Goal: Task Accomplishment & Management: Manage account settings

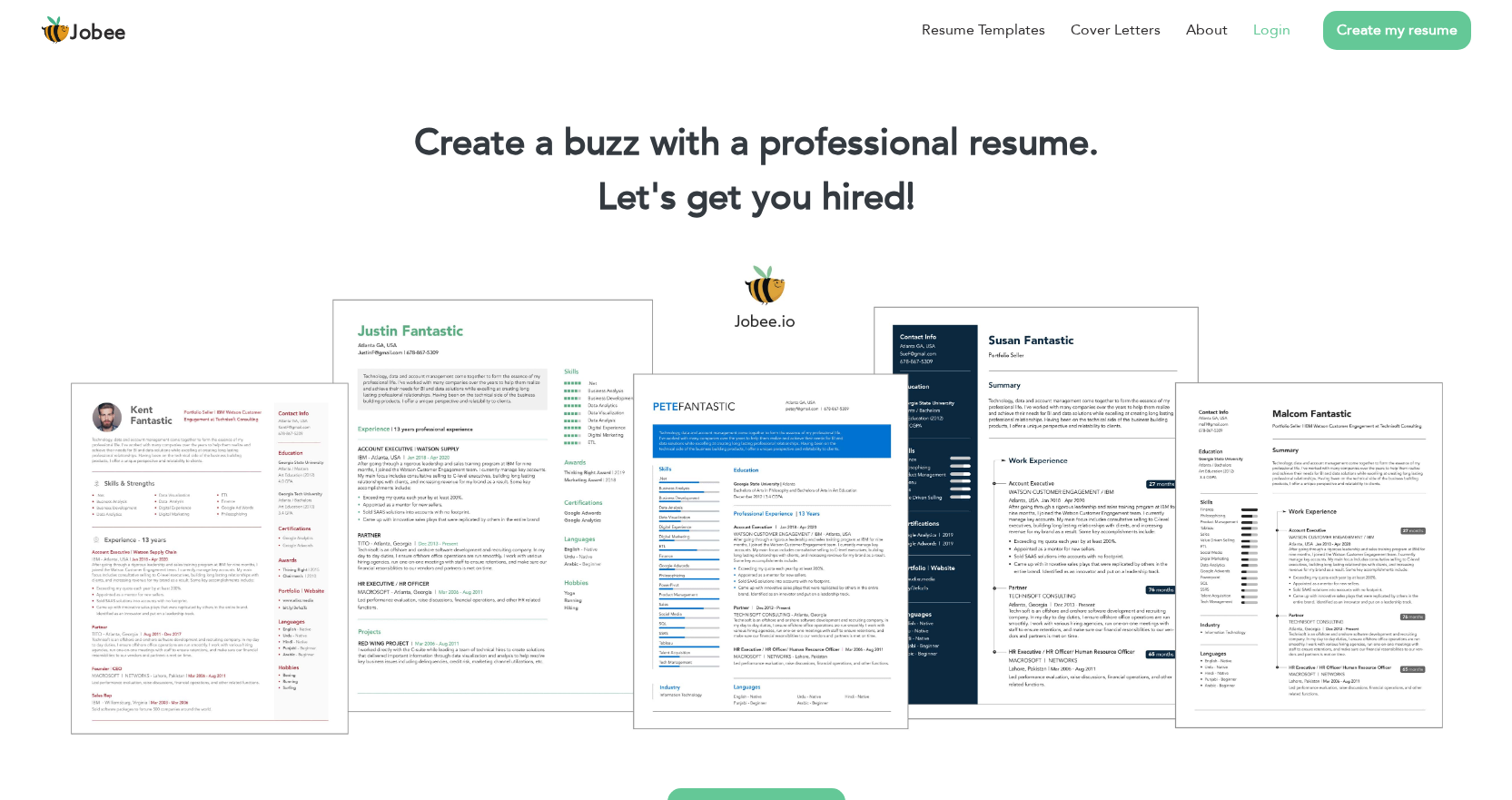
click at [1268, 28] on link "Login" at bounding box center [1271, 30] width 38 height 22
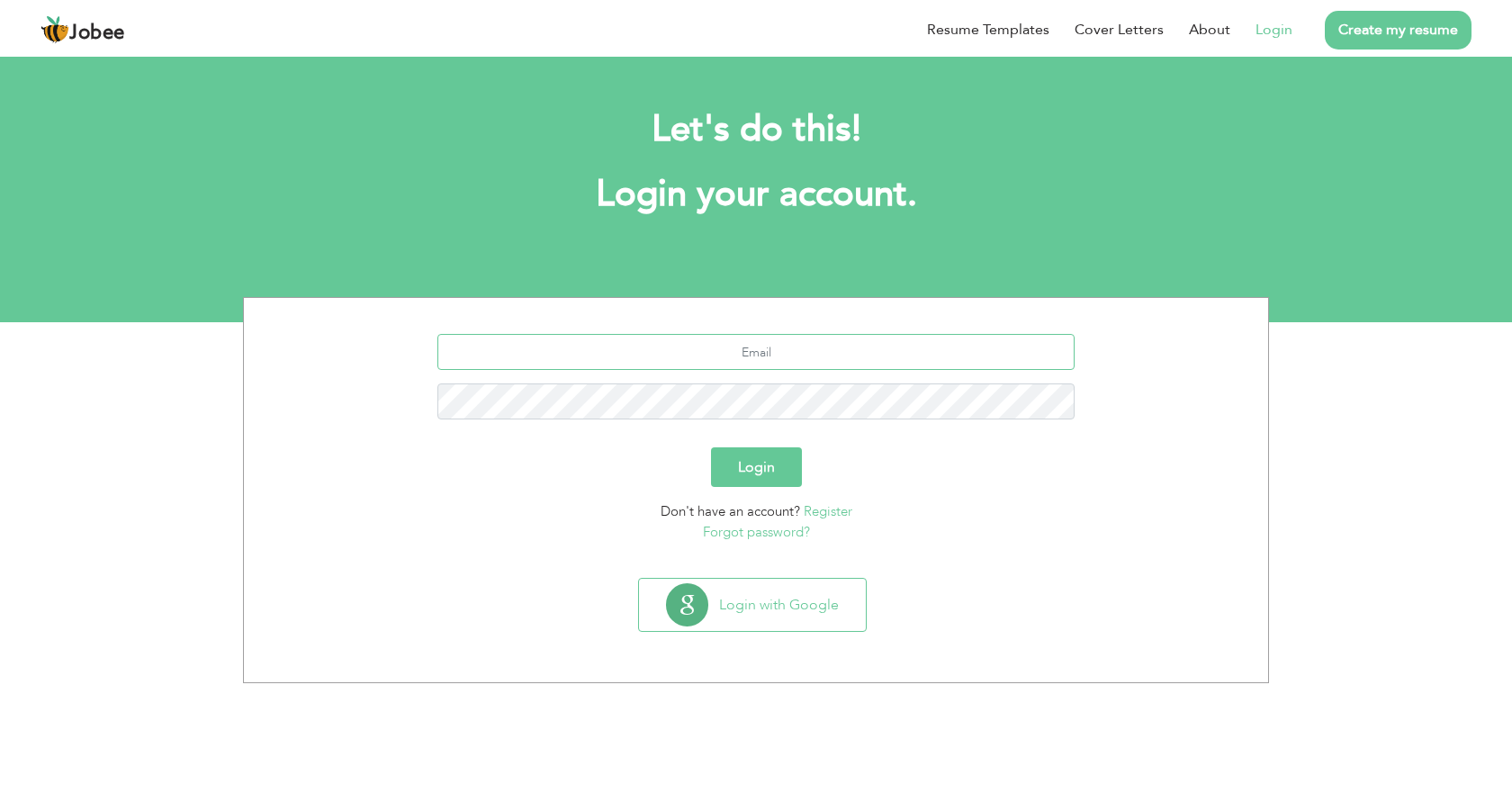
click at [777, 352] on input "text" at bounding box center [757, 352] width 638 height 36
drag, startPoint x: 763, startPoint y: 352, endPoint x: 778, endPoint y: 350, distance: 15.1
click at [766, 352] on input "vickykhan4975@gmail.com" at bounding box center [757, 352] width 638 height 36
type input "vickykhan7070gmail.com"
click at [711, 447] on button "Login" at bounding box center [756, 466] width 91 height 39
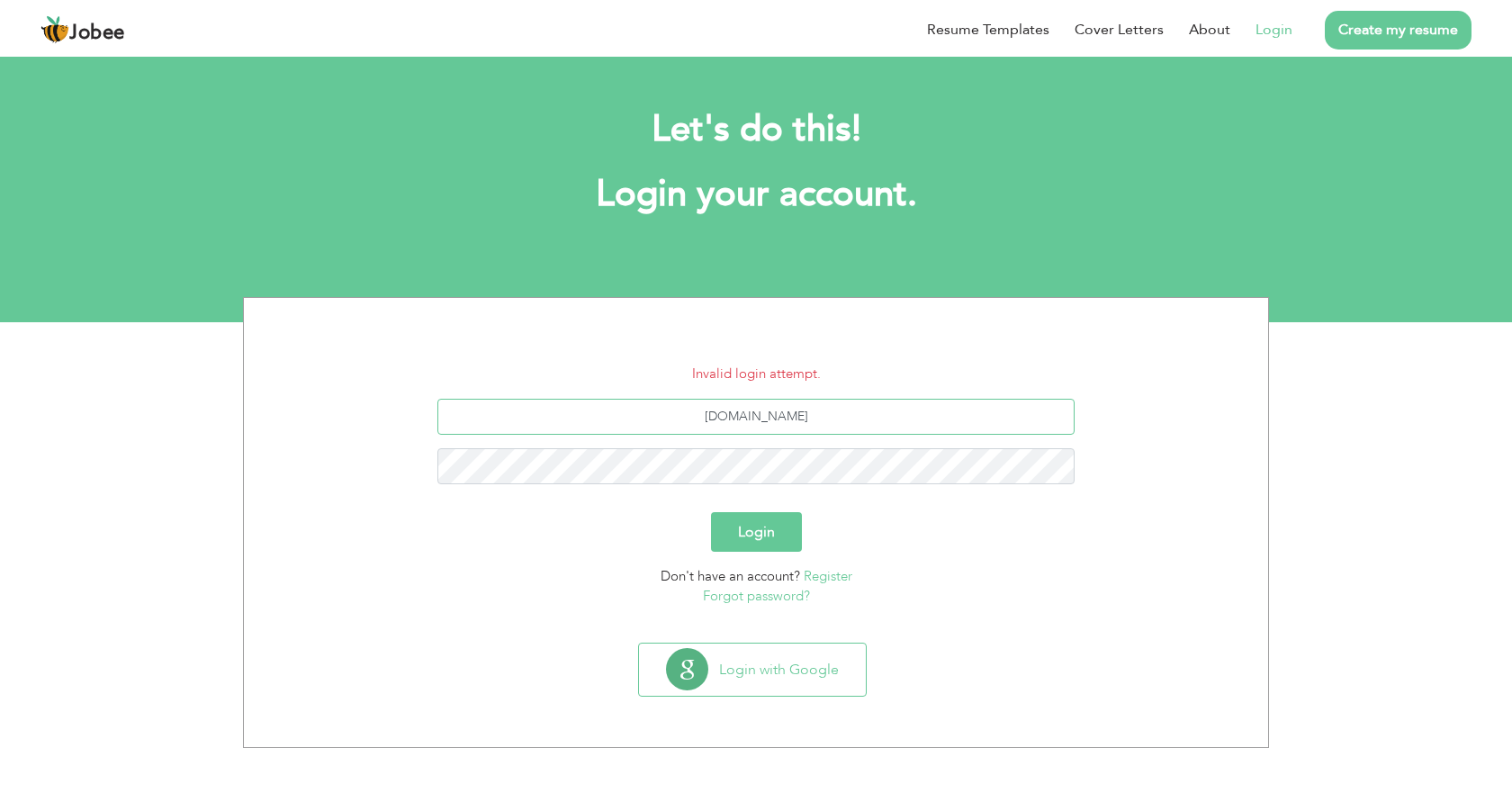
click at [927, 417] on input "[DOMAIN_NAME]" at bounding box center [757, 417] width 638 height 36
click at [711, 512] on button "Login" at bounding box center [756, 531] width 91 height 39
click at [770, 416] on input "vickykhan7070gmail.com" at bounding box center [757, 417] width 638 height 36
type input "vickykhan7070@gmail.com"
click at [711, 512] on button "Login" at bounding box center [756, 531] width 91 height 39
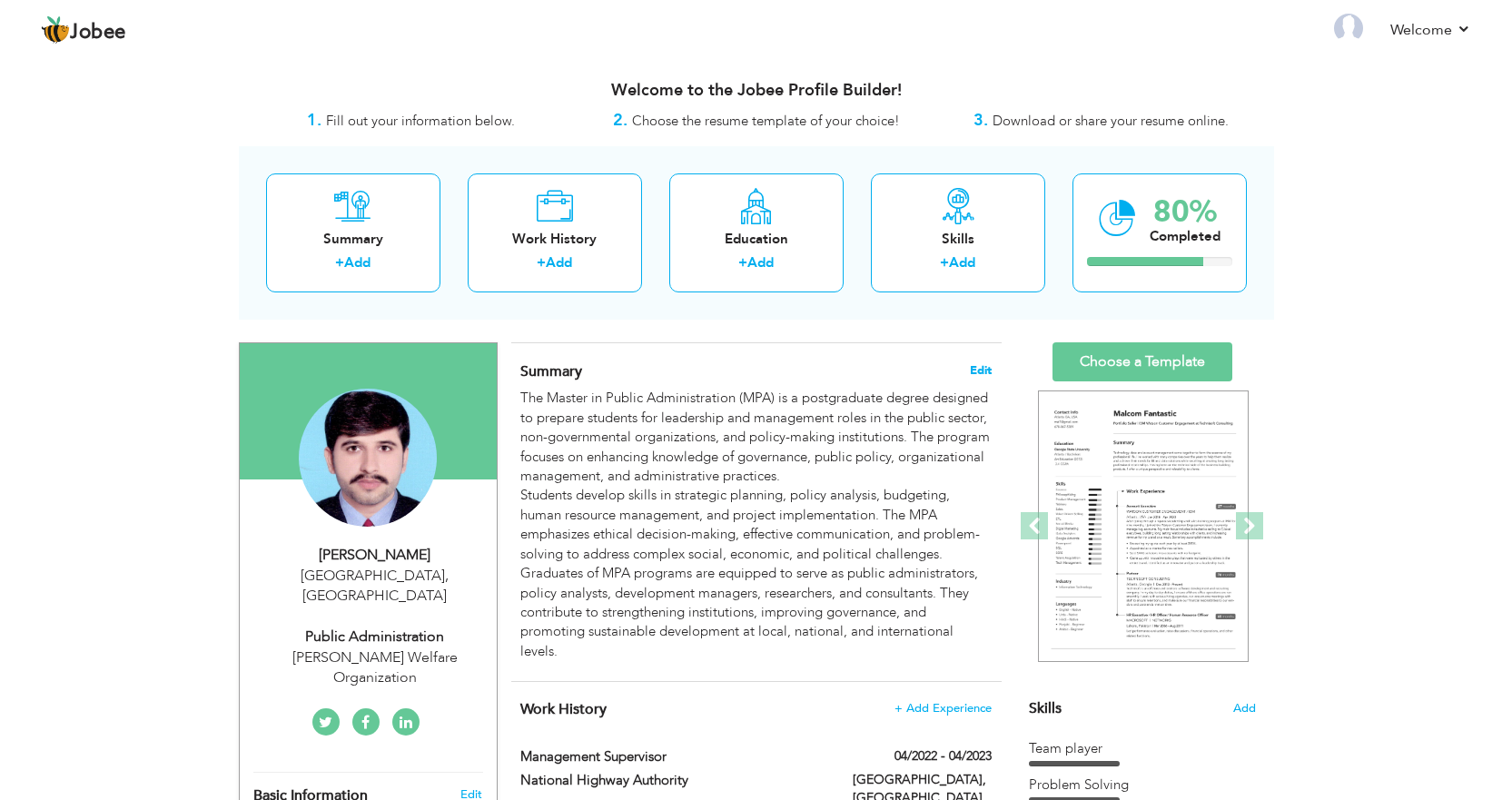
click at [981, 369] on span "Edit" at bounding box center [981, 370] width 22 height 13
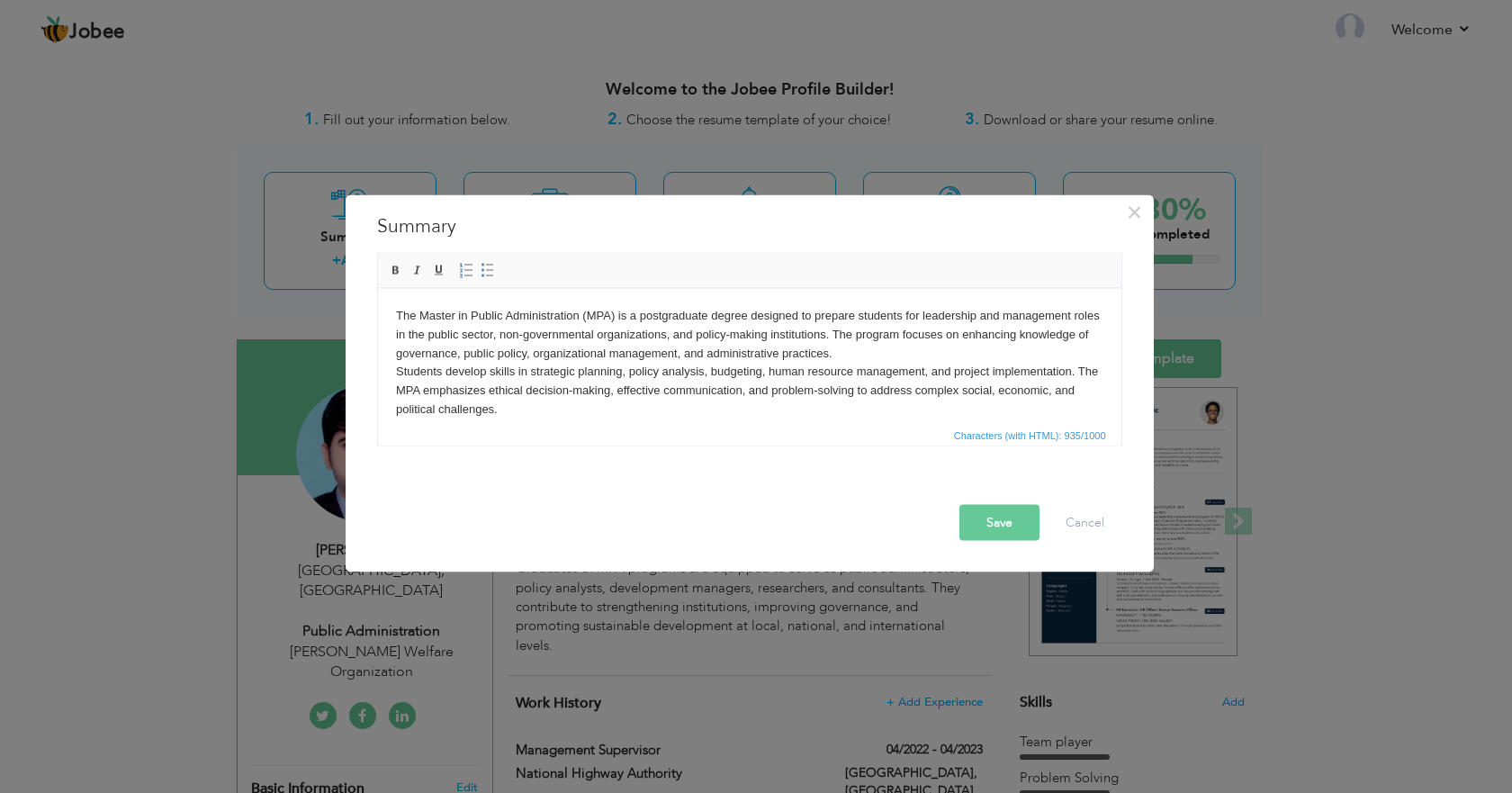
click at [576, 418] on body "The Master in Public Administration (MPA) is a postgraduate degree designed to …" at bounding box center [748, 390] width 707 height 168
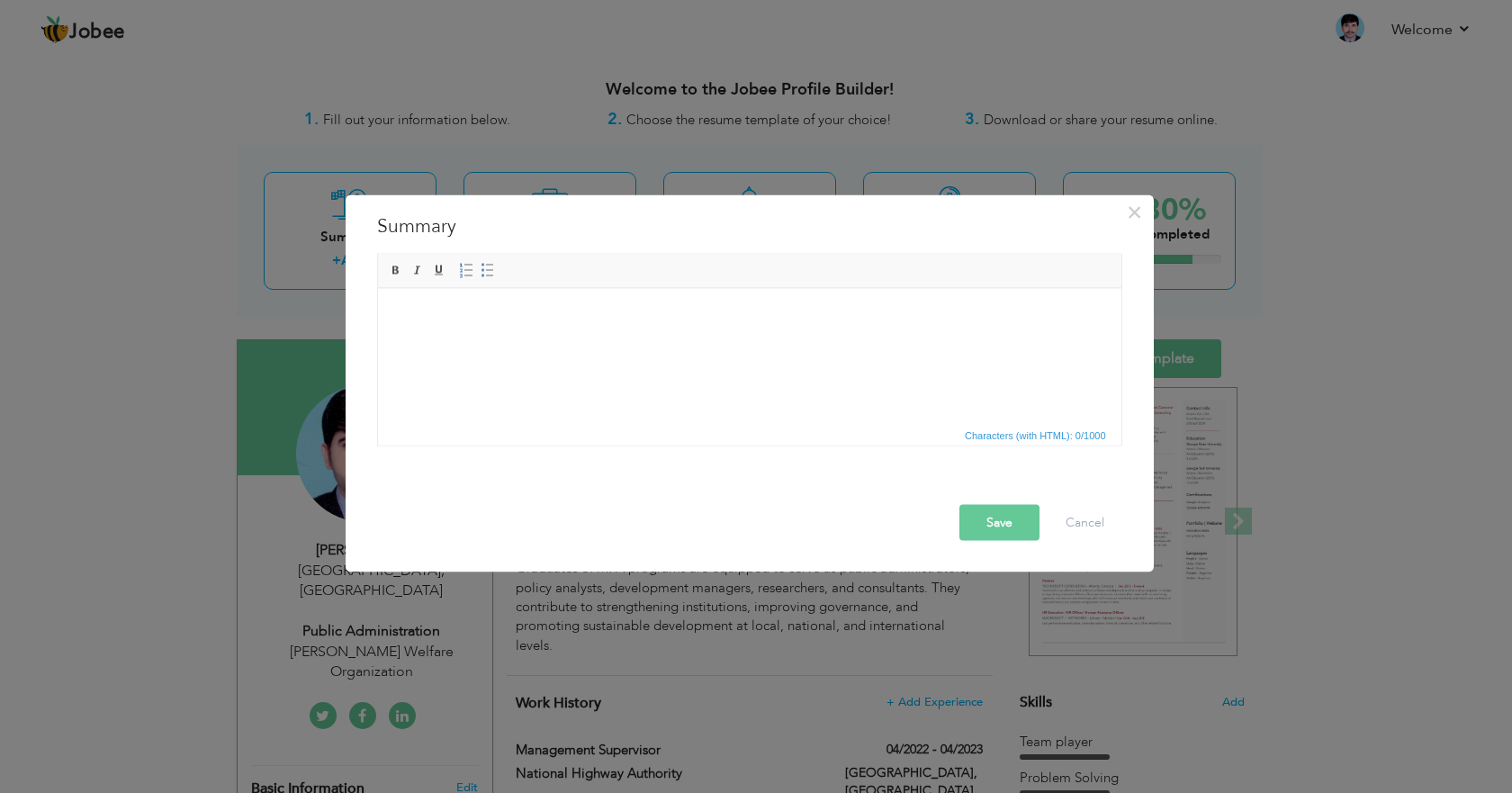
click at [577, 343] on html at bounding box center [749, 314] width 744 height 54
drag, startPoint x: 609, startPoint y: 344, endPoint x: 505, endPoint y: 332, distance: 104.7
click at [505, 332] on html at bounding box center [749, 314] width 744 height 54
click at [586, 335] on html at bounding box center [749, 314] width 744 height 54
click at [401, 332] on html at bounding box center [749, 314] width 744 height 54
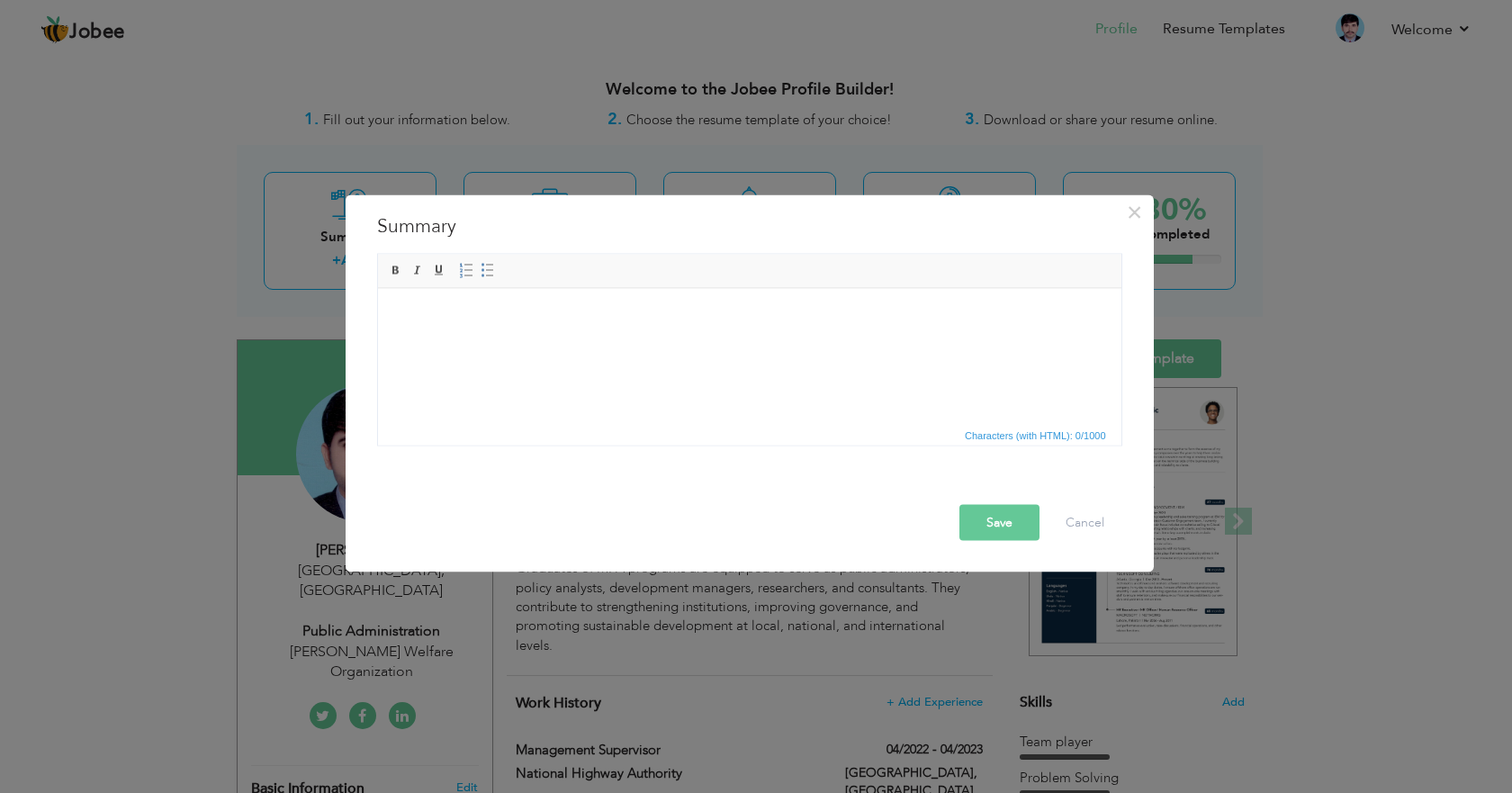
click at [401, 332] on html at bounding box center [749, 314] width 744 height 54
click at [441, 323] on body at bounding box center [748, 315] width 707 height 19
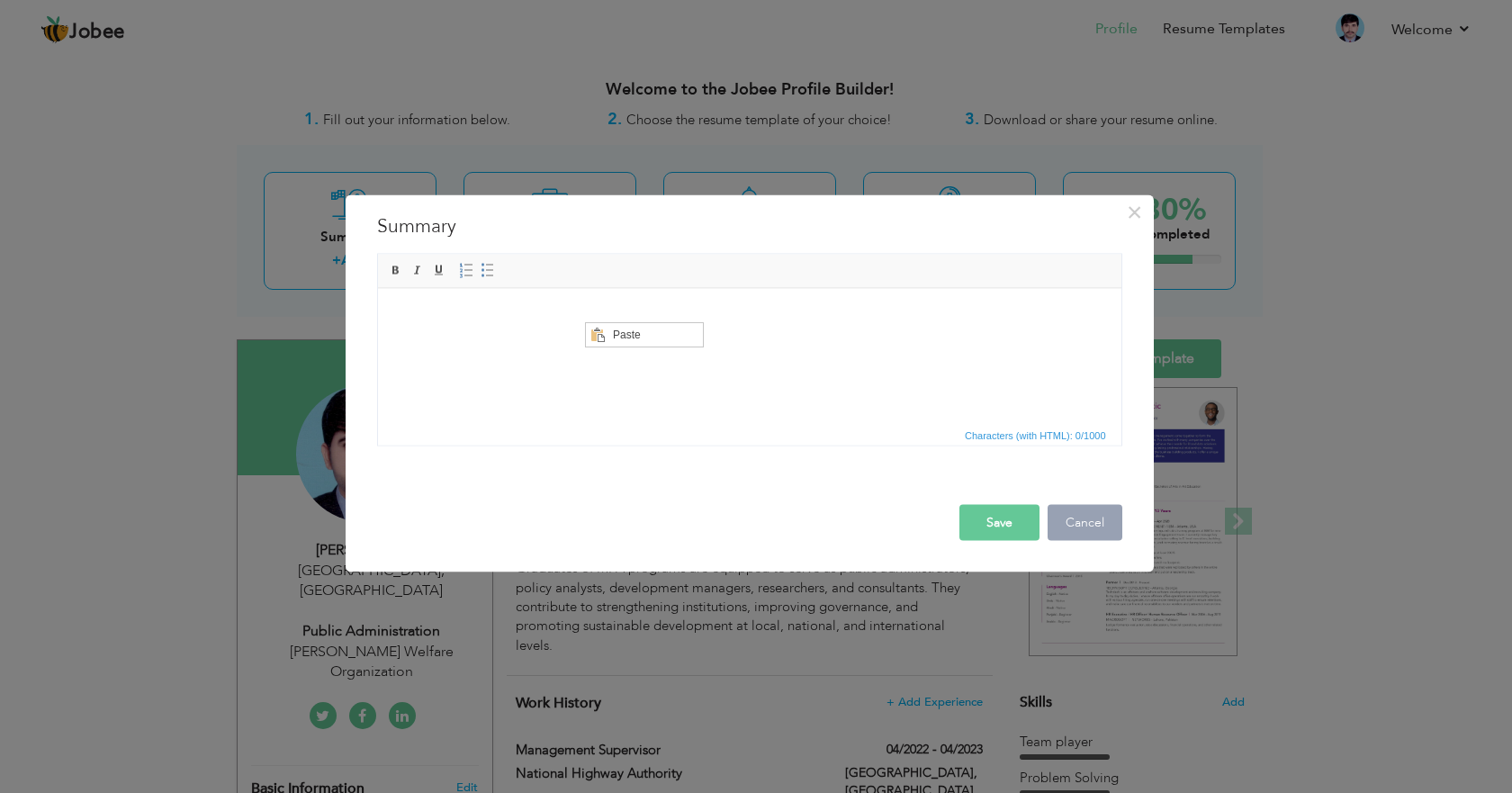
click at [1098, 525] on button "Cancel" at bounding box center [1085, 522] width 75 height 36
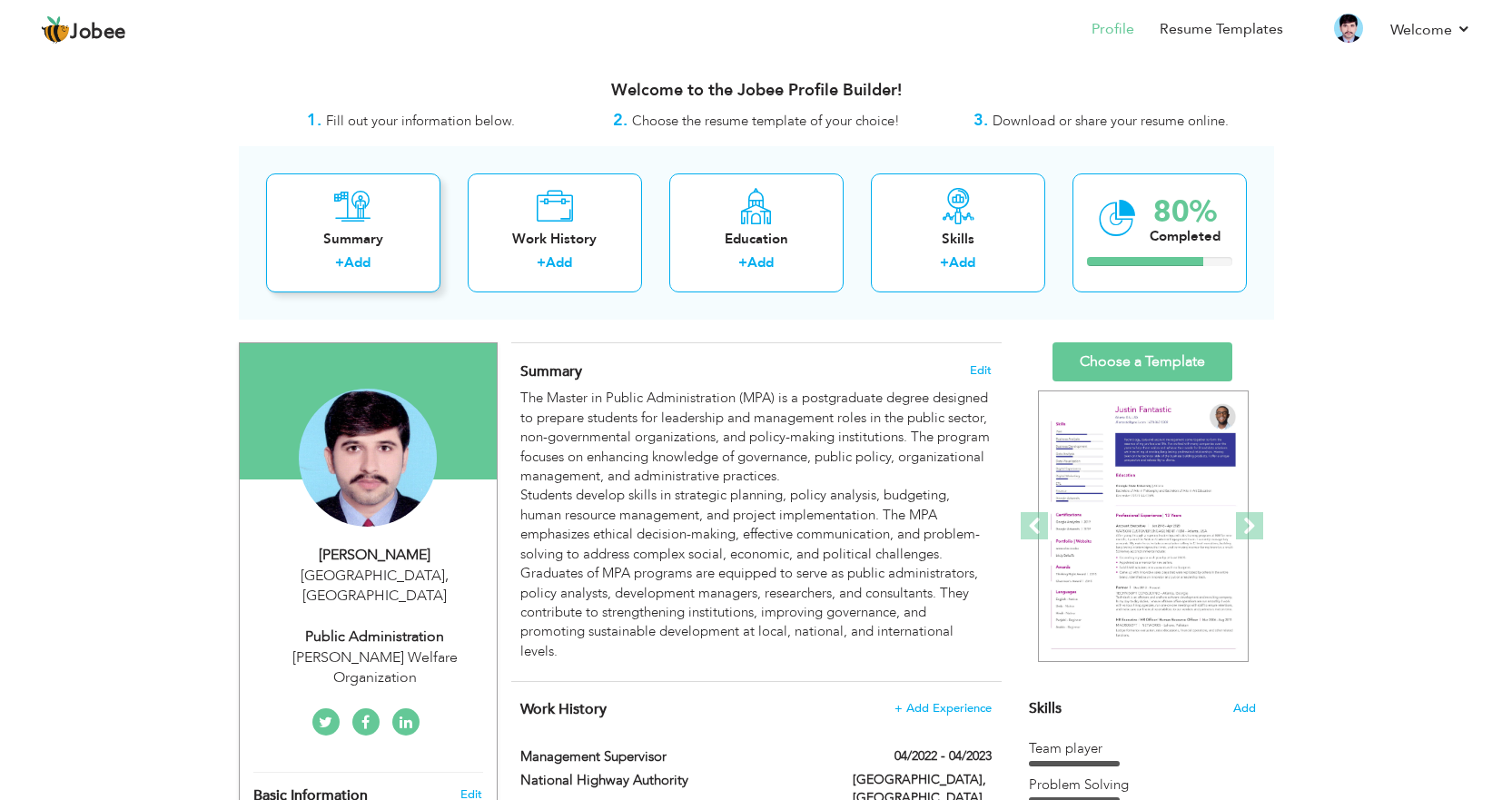
click at [361, 244] on div "Summary" at bounding box center [353, 239] width 146 height 19
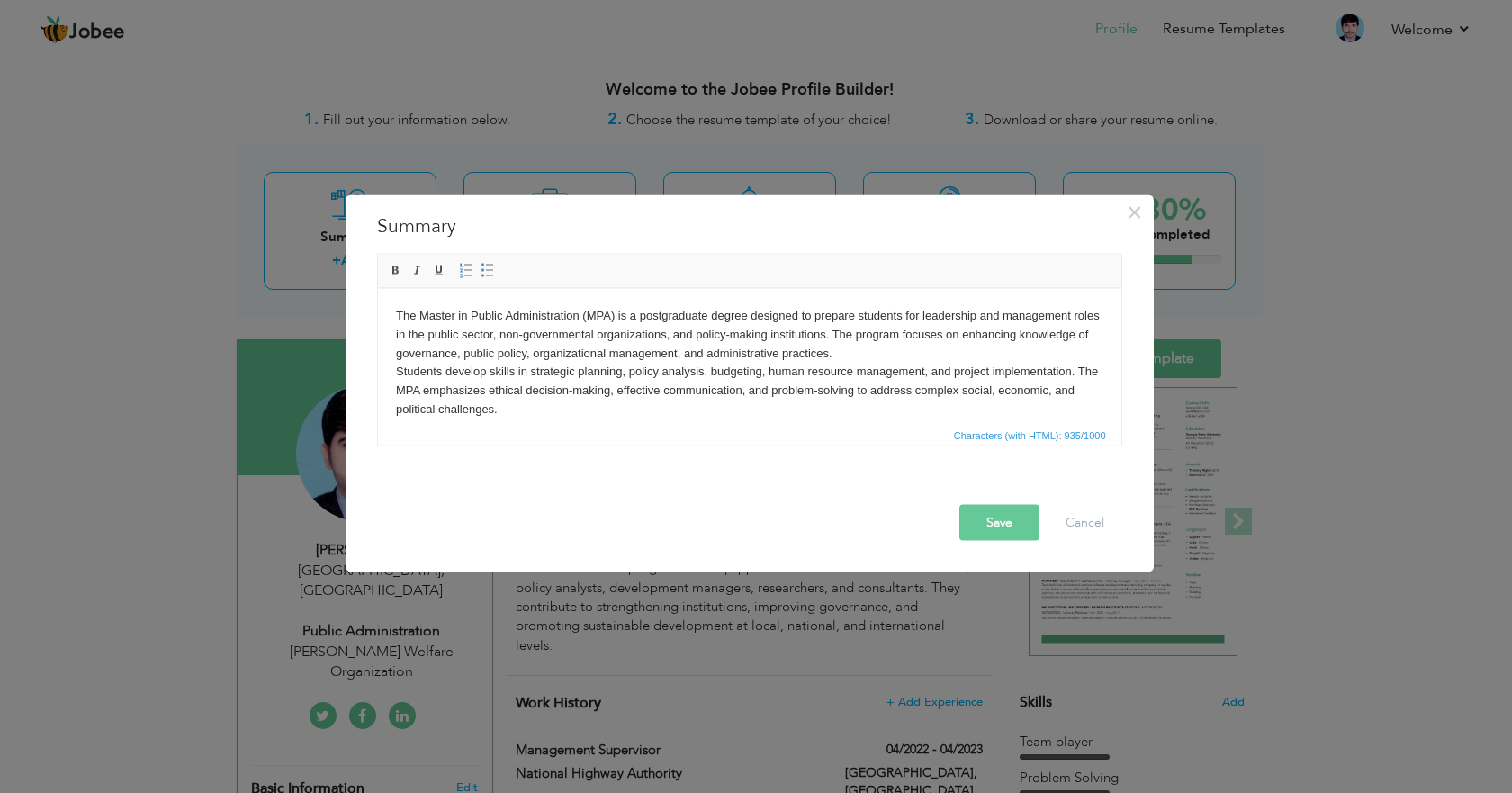
click at [572, 357] on body "The Master in Public Administration (MPA) is a postgraduate degree designed to …" at bounding box center [748, 390] width 707 height 168
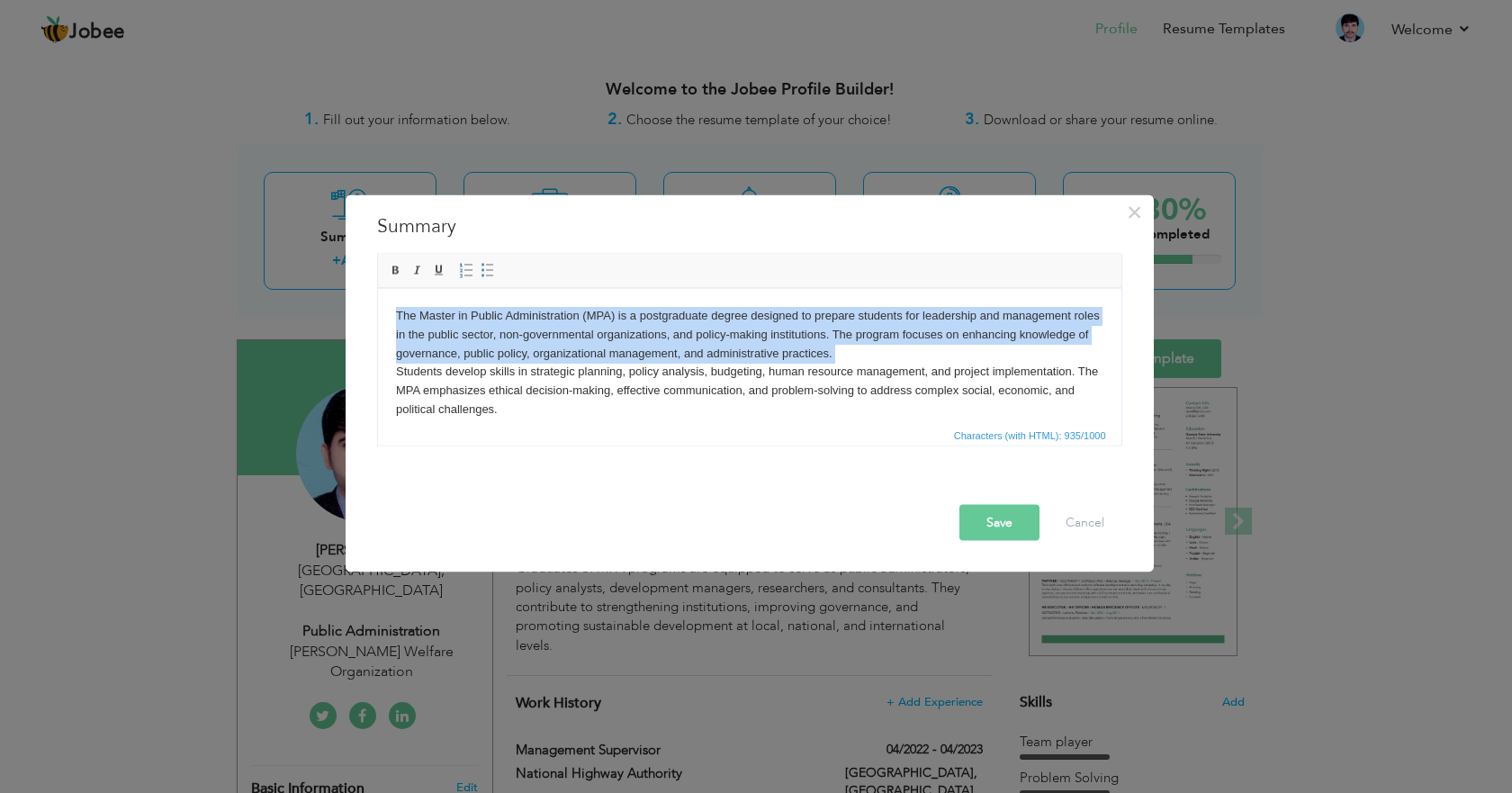
click at [574, 355] on body "The Master in Public Administration (MPA) is a postgraduate degree designed to …" at bounding box center [748, 390] width 707 height 168
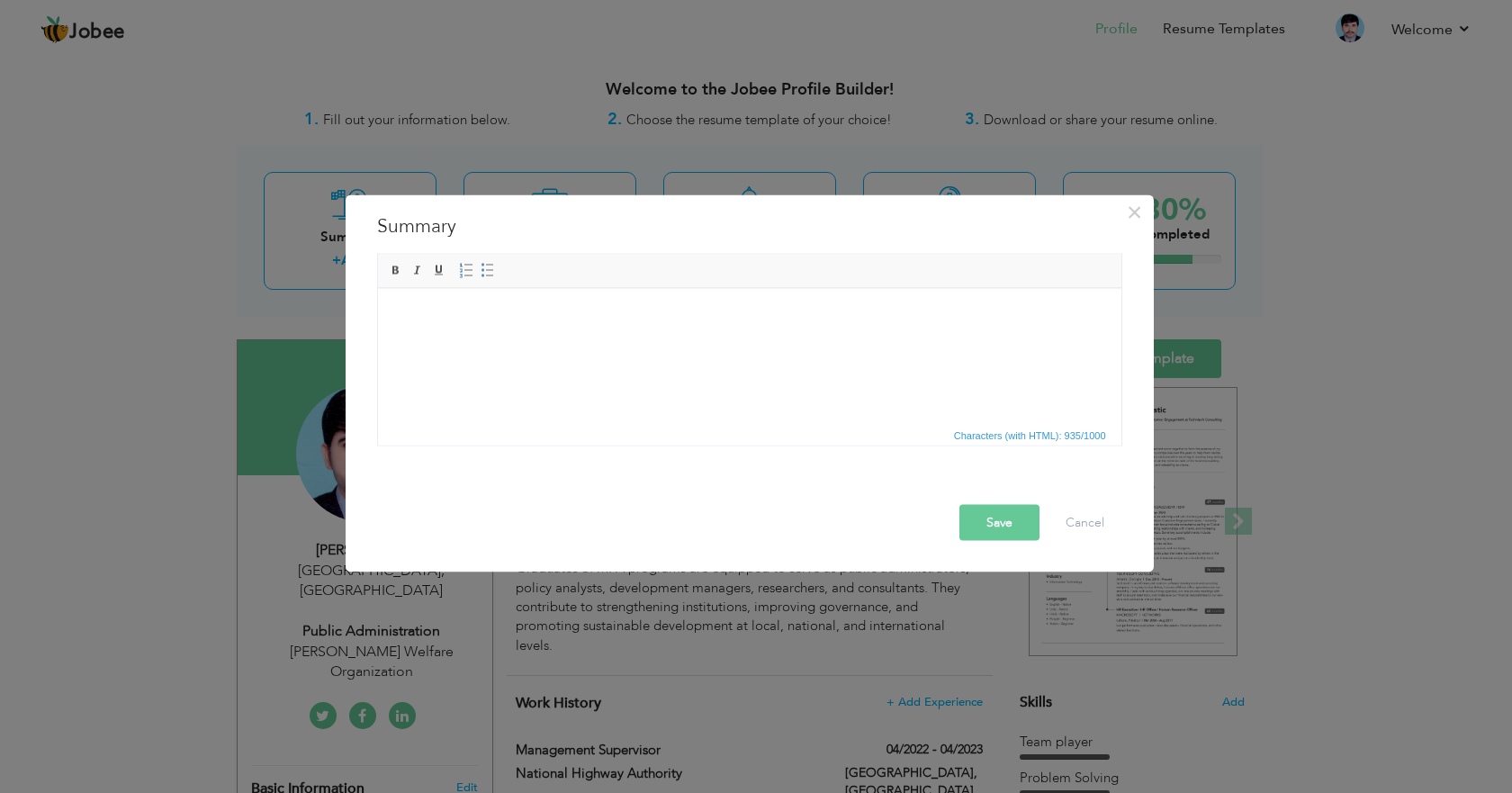
click at [589, 336] on html at bounding box center [749, 314] width 744 height 54
drag, startPoint x: 610, startPoint y: 331, endPoint x: 481, endPoint y: 332, distance: 129.0
click at [481, 332] on html at bounding box center [749, 314] width 744 height 54
click at [479, 330] on html at bounding box center [749, 314] width 744 height 54
click at [559, 343] on html at bounding box center [749, 314] width 744 height 54
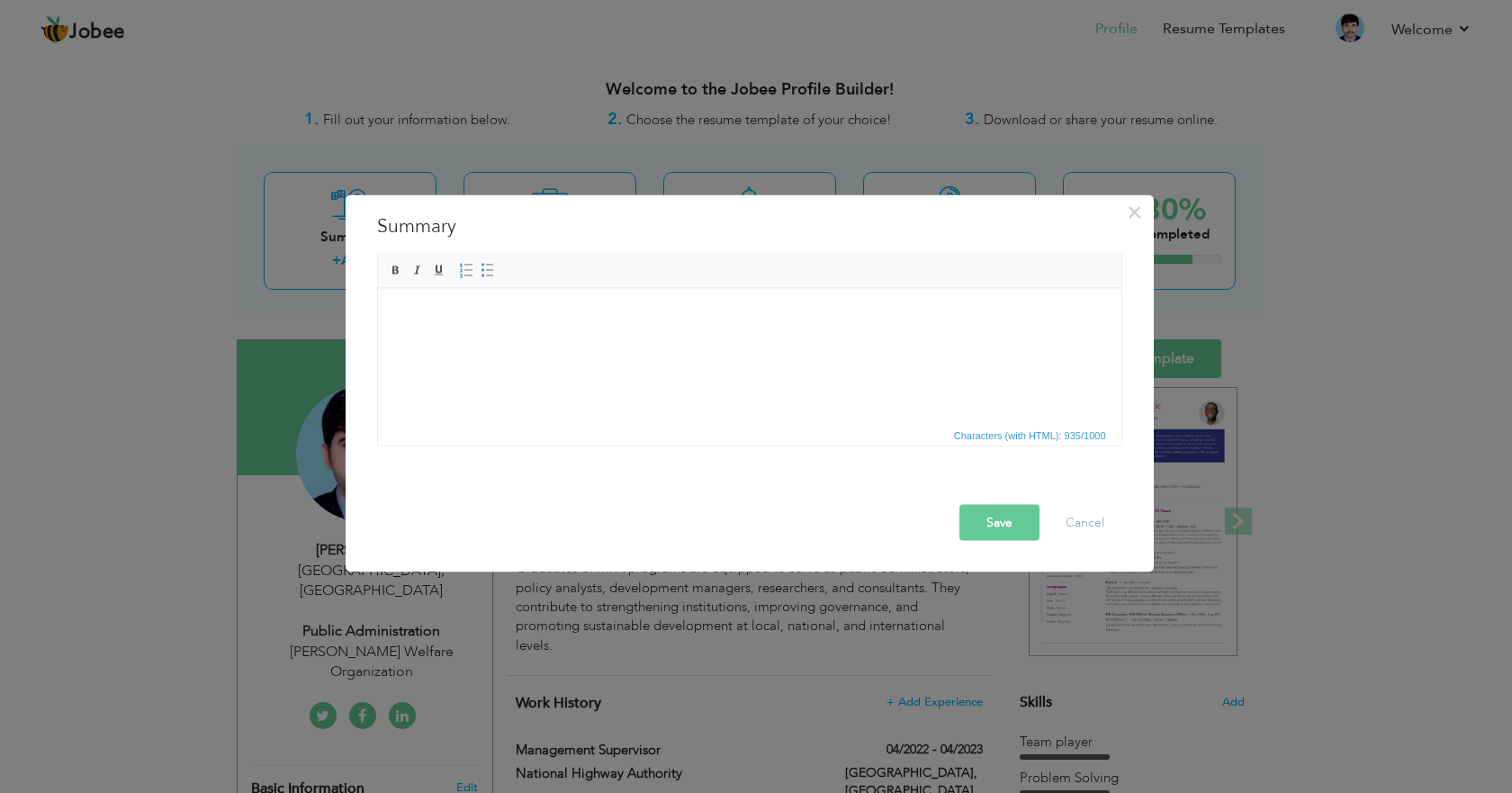
drag, startPoint x: 559, startPoint y: 355, endPoint x: 550, endPoint y: 360, distance: 10.3
click at [550, 343] on html at bounding box center [749, 314] width 744 height 54
click at [1098, 515] on button "Cancel" at bounding box center [1085, 522] width 75 height 36
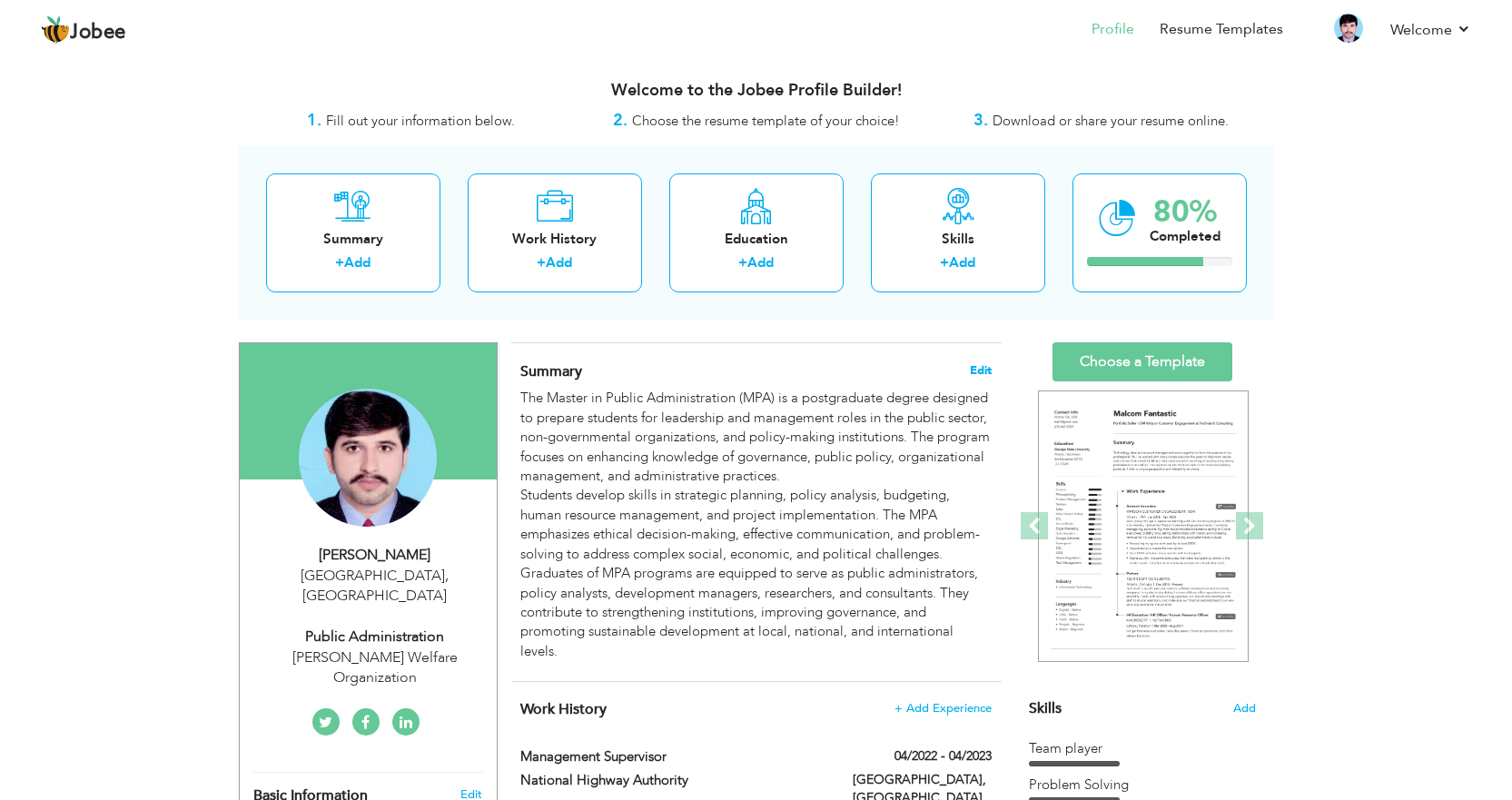
click at [986, 369] on span "Edit" at bounding box center [981, 370] width 22 height 13
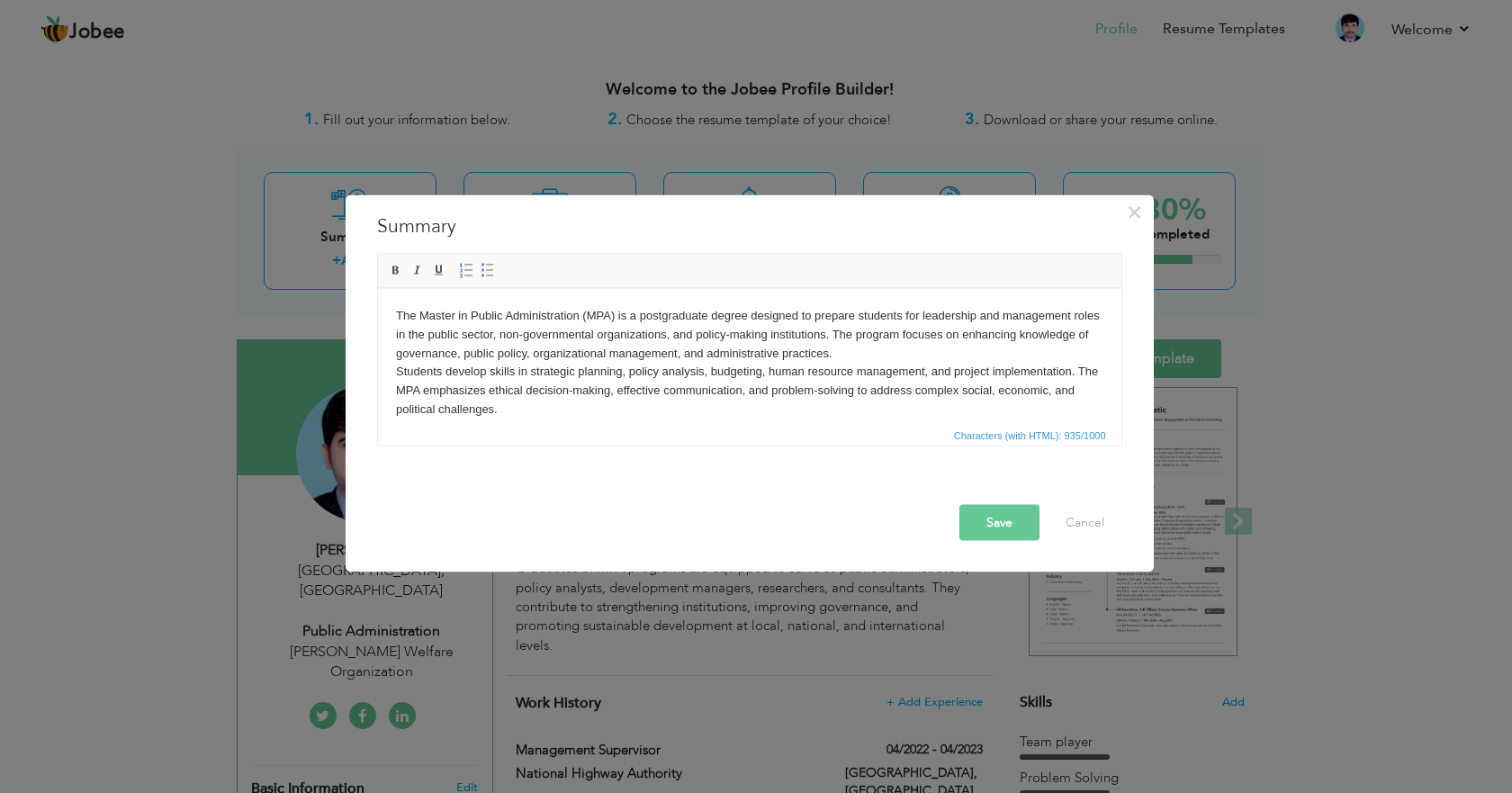
click at [535, 439] on span "Characters (with HTML): 935/1000" at bounding box center [749, 434] width 744 height 22
click at [533, 386] on body "The Master in Public Administration (MPA) is a postgraduate degree designed to …" at bounding box center [748, 390] width 707 height 168
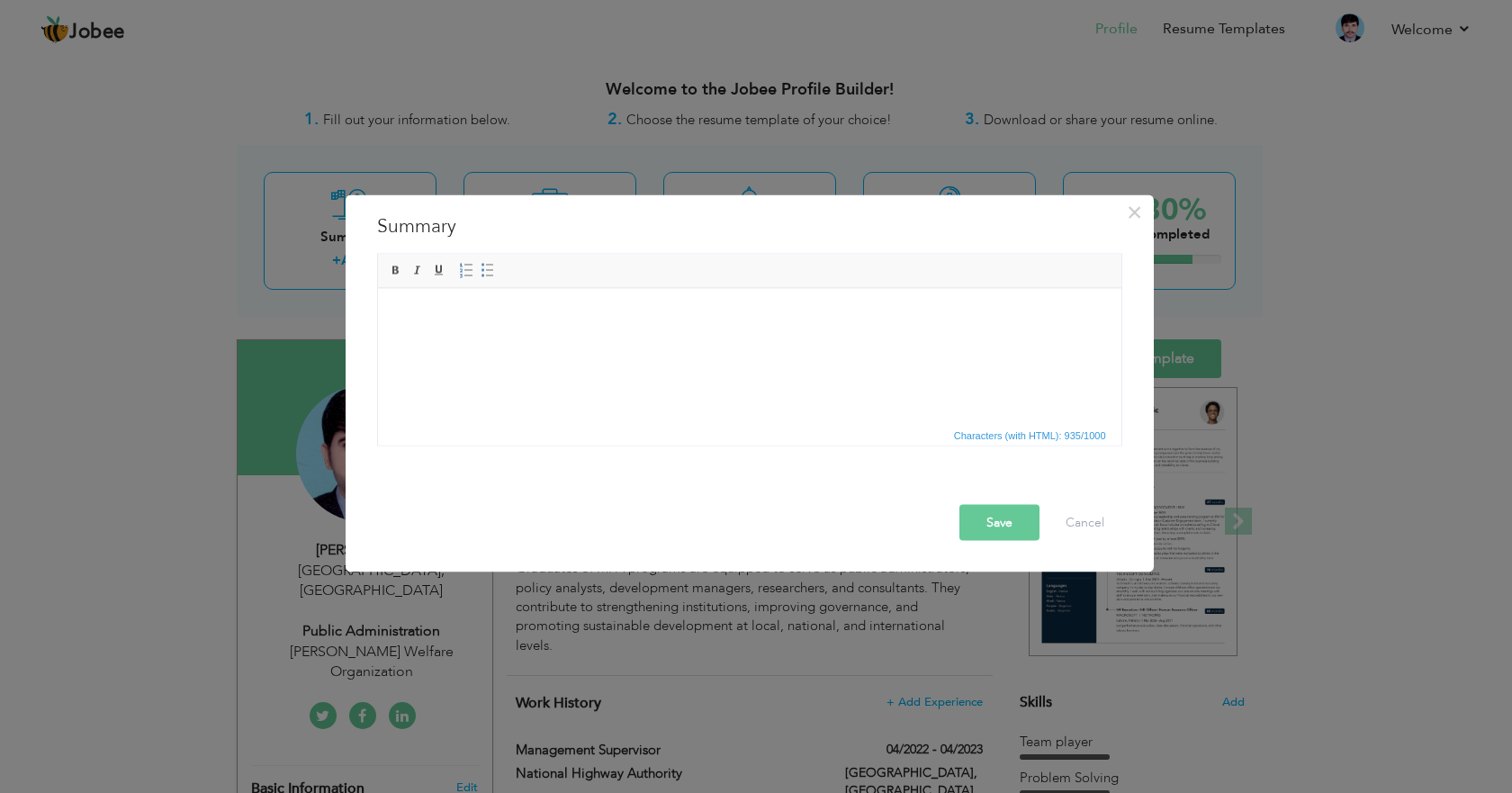
click at [1002, 445] on div "The Master in Public Administration (MPA) is a postgraduate degree designed to …" at bounding box center [749, 354] width 772 height 210
click at [1086, 512] on button "Cancel" at bounding box center [1085, 522] width 75 height 36
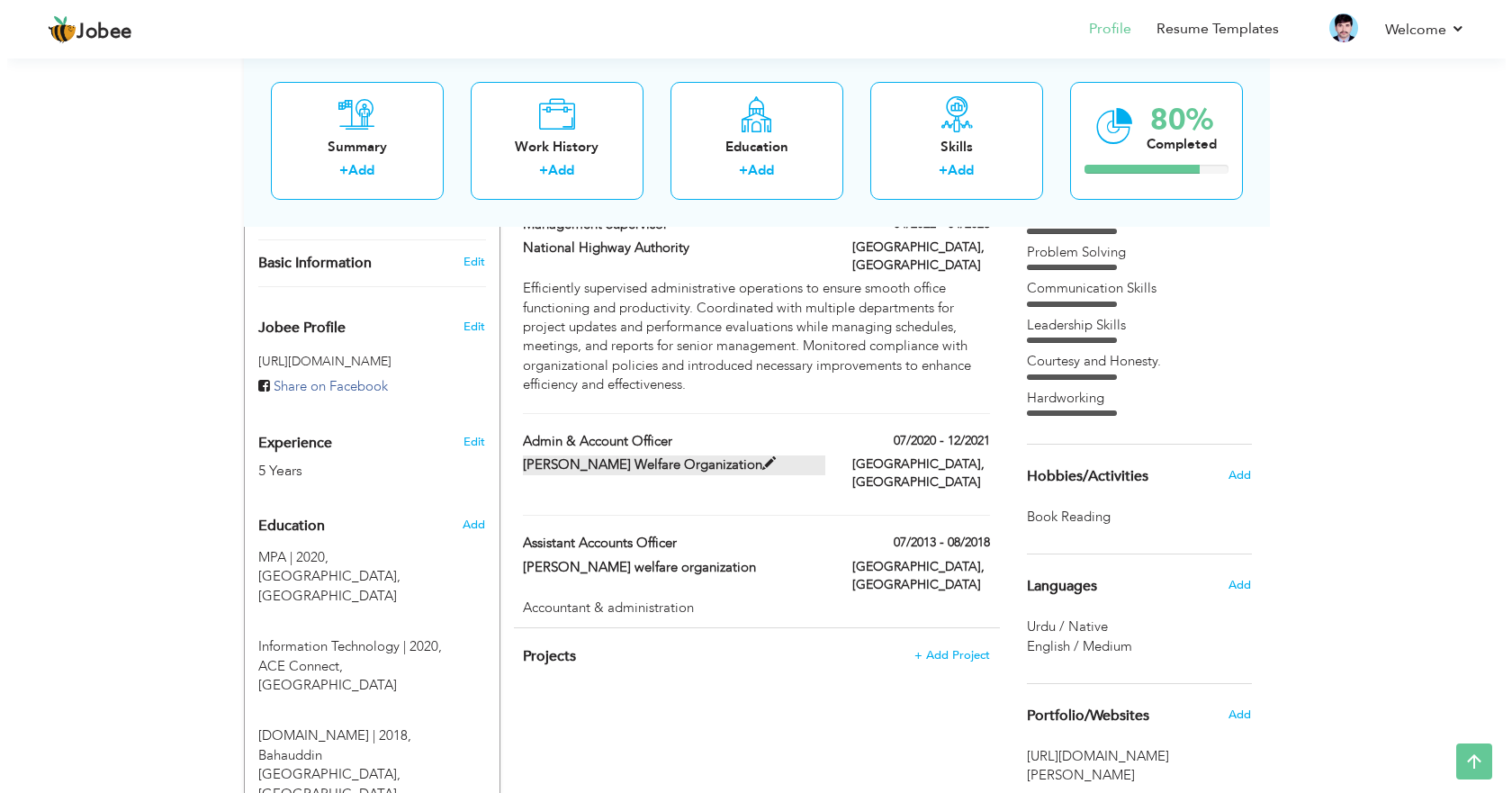
scroll to position [540, 0]
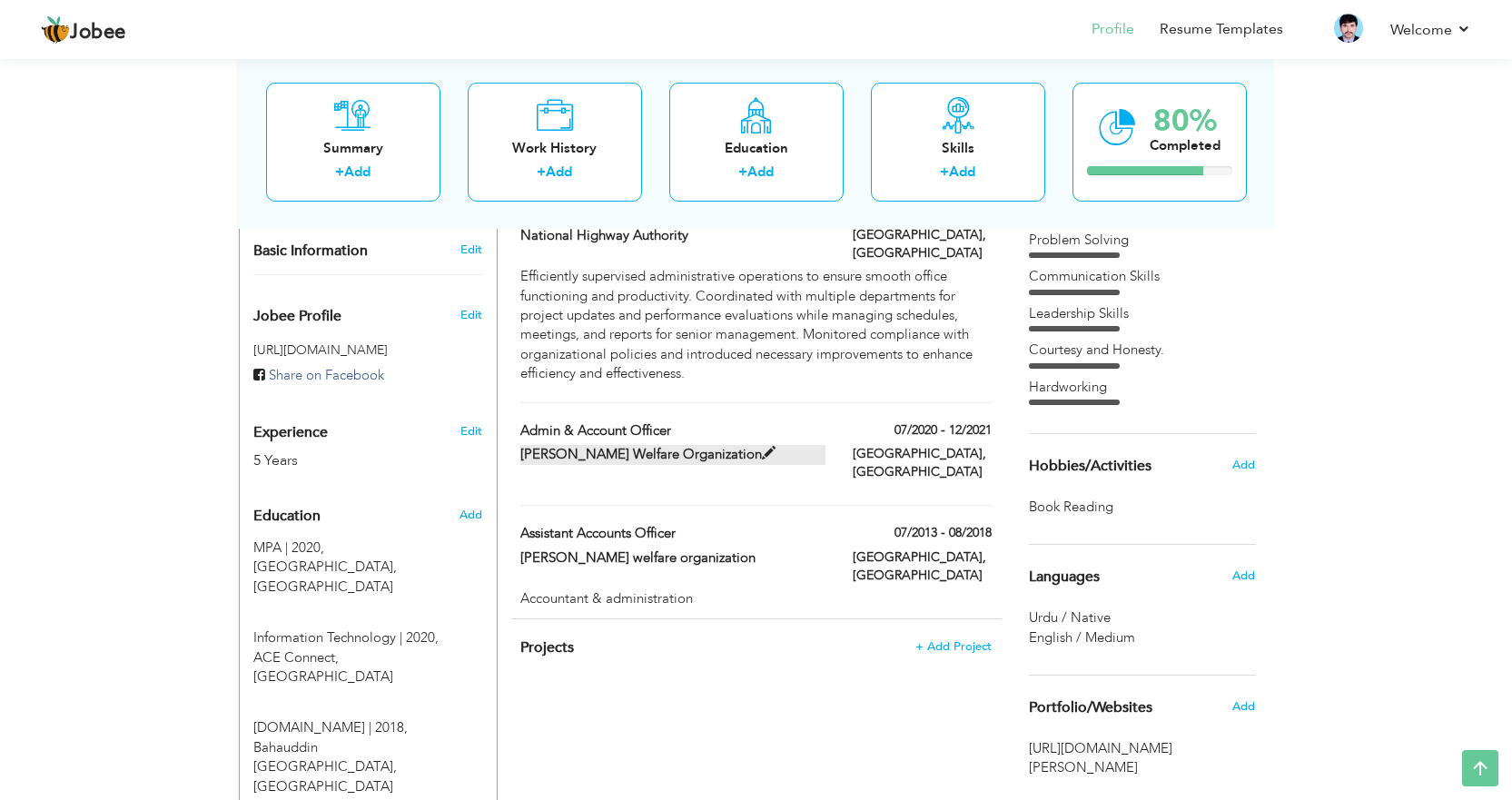
click at [762, 446] on span at bounding box center [769, 453] width 14 height 13
type input "Admin & Account officer"
type input "Nahar king Welfare Organization"
type input "07/2020"
type input "12/2021"
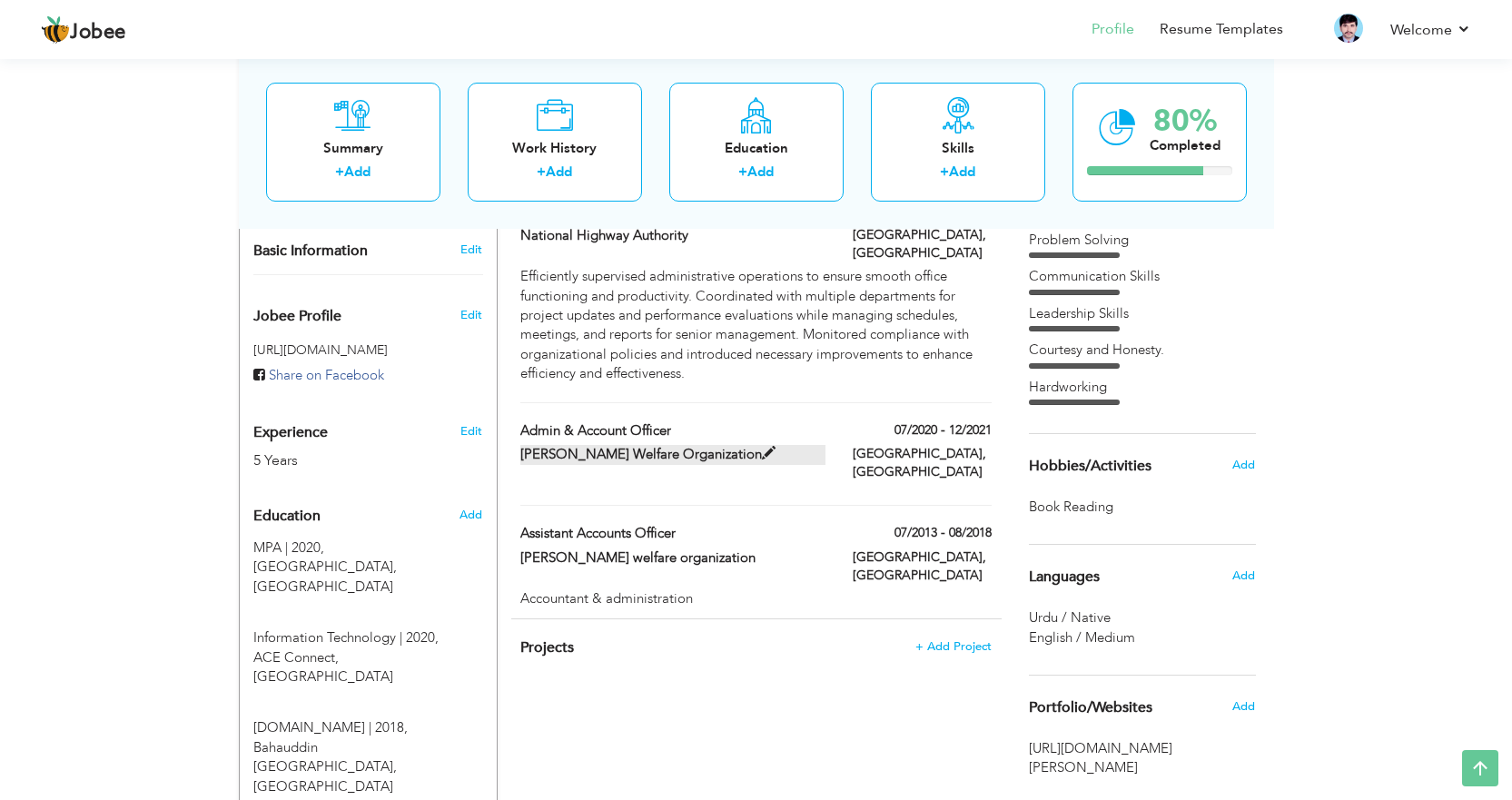
type input "Pakistan"
type input "Multan"
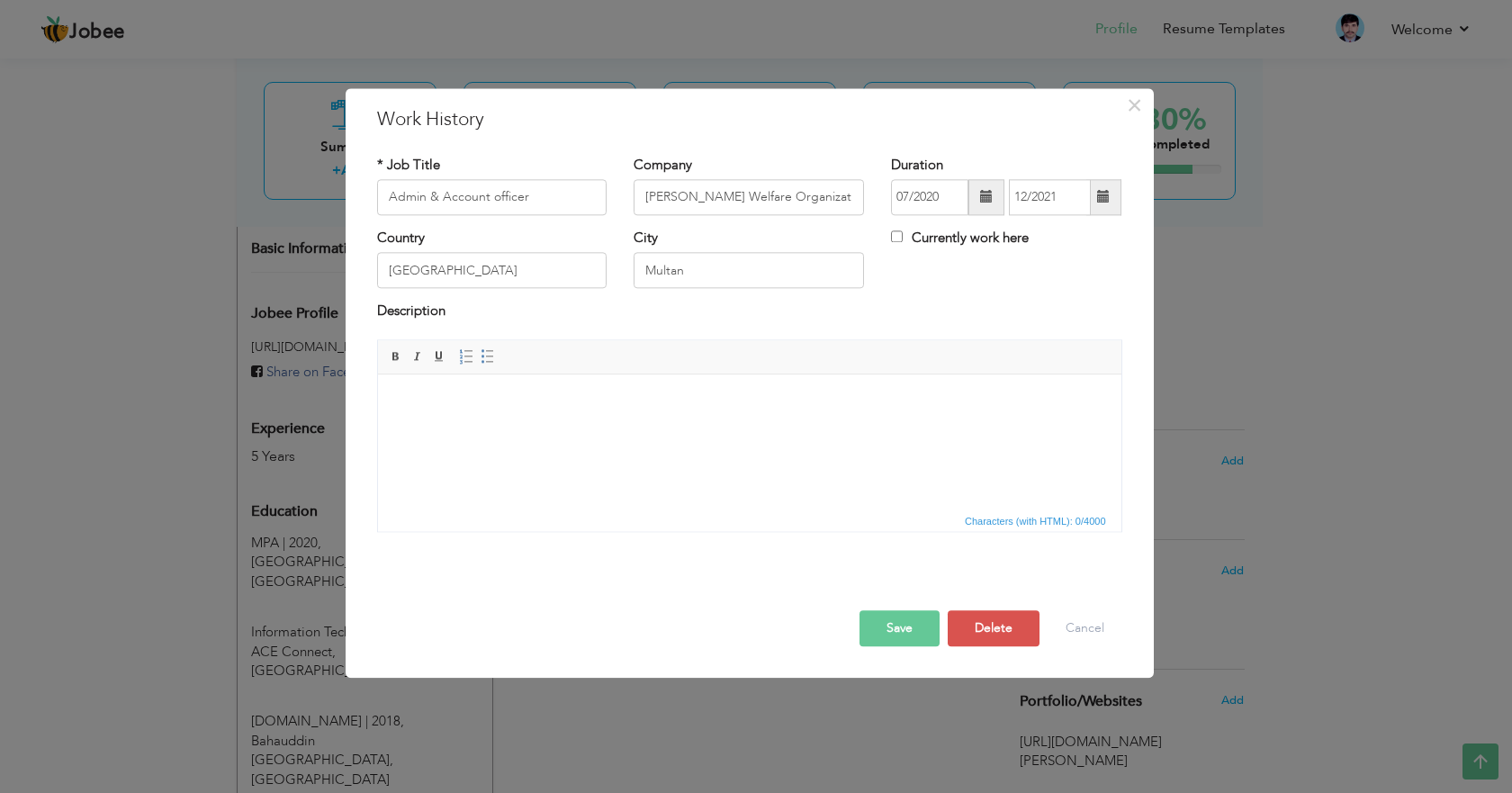
click at [501, 420] on html at bounding box center [749, 401] width 744 height 54
drag, startPoint x: 574, startPoint y: 193, endPoint x: 129, endPoint y: 208, distance: 445.3
click at [129, 208] on div "× Work History * Job Title Admin & Account officer Company Nahar king Welfare O…" at bounding box center [756, 396] width 1512 height 793
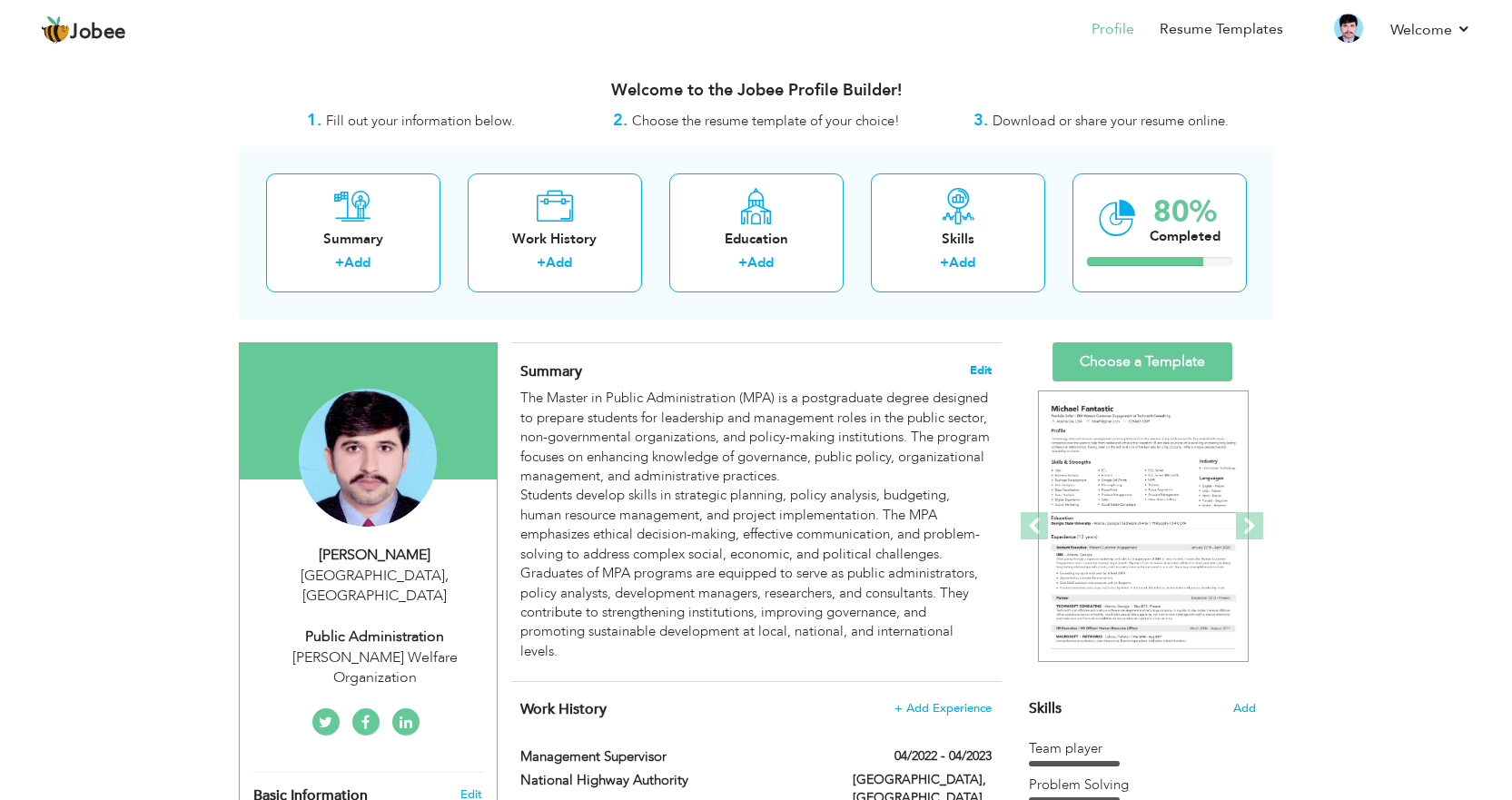
click at [986, 374] on span "Edit" at bounding box center [981, 370] width 22 height 13
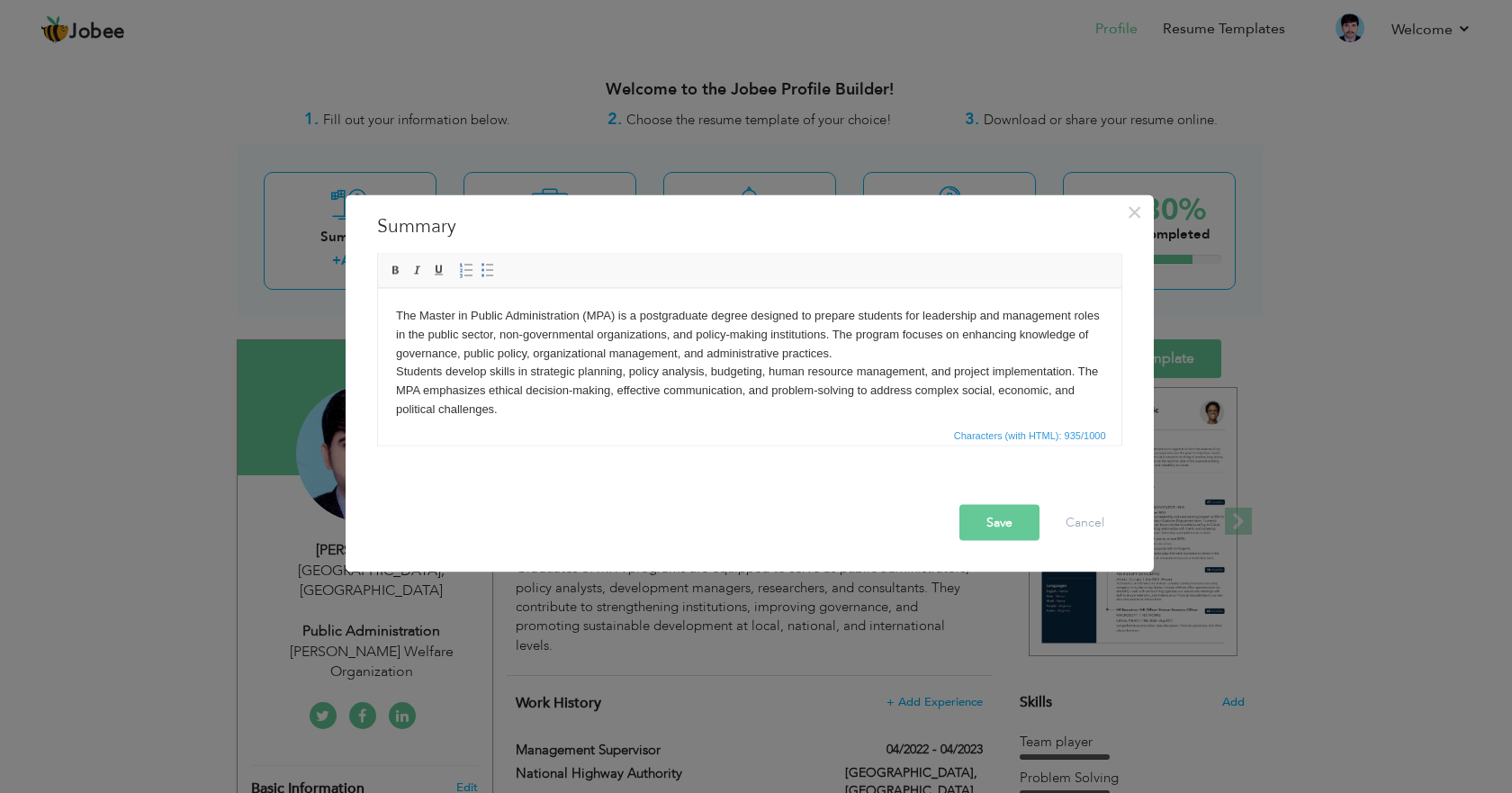
click at [562, 318] on body "The Master in Public Administration (MPA) is a postgraduate degree designed to …" at bounding box center [748, 390] width 707 height 168
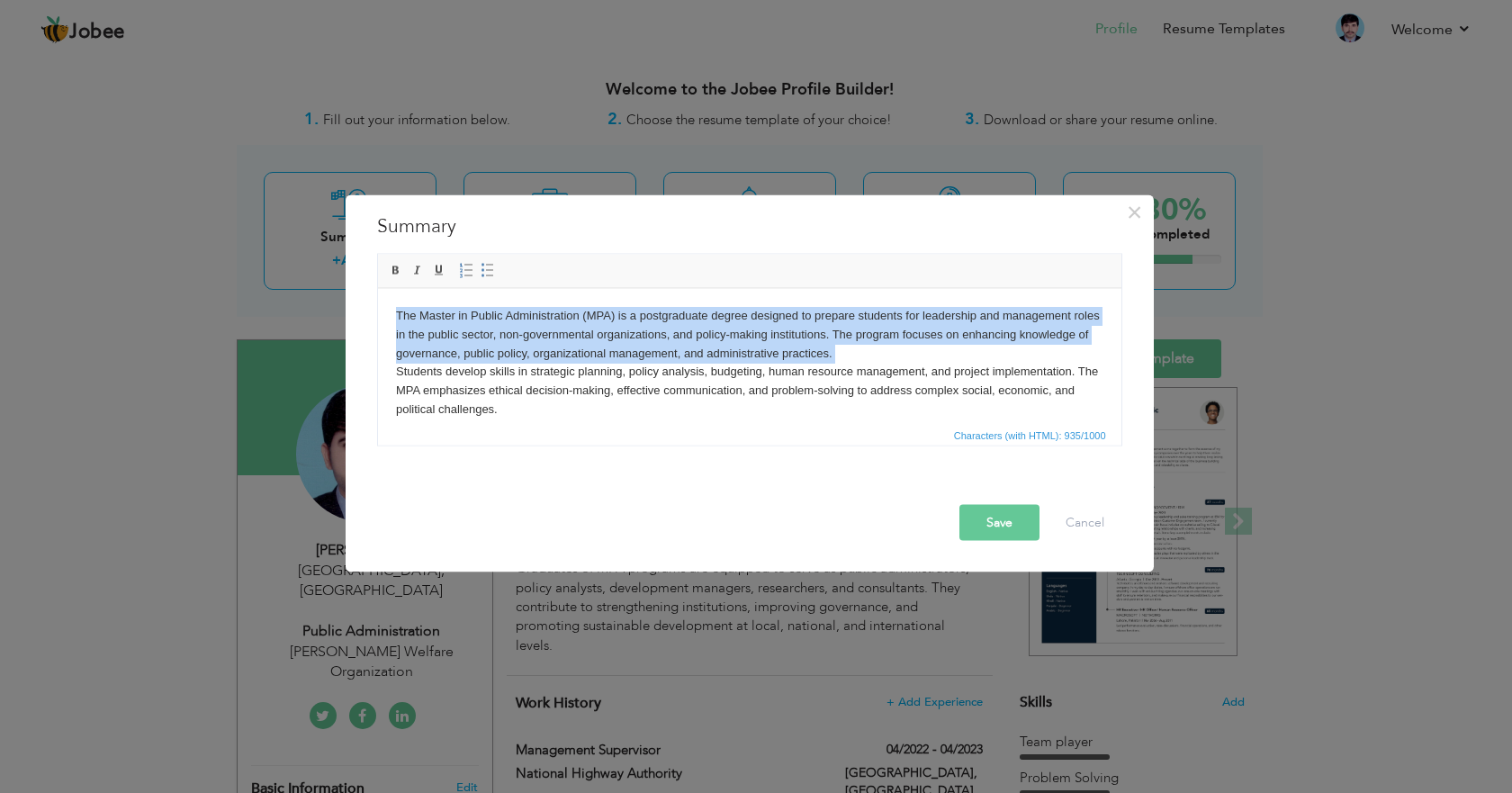
click at [563, 318] on body "The Master in Public Administration (MPA) is a postgraduate degree designed to …" at bounding box center [748, 390] width 707 height 168
paste body
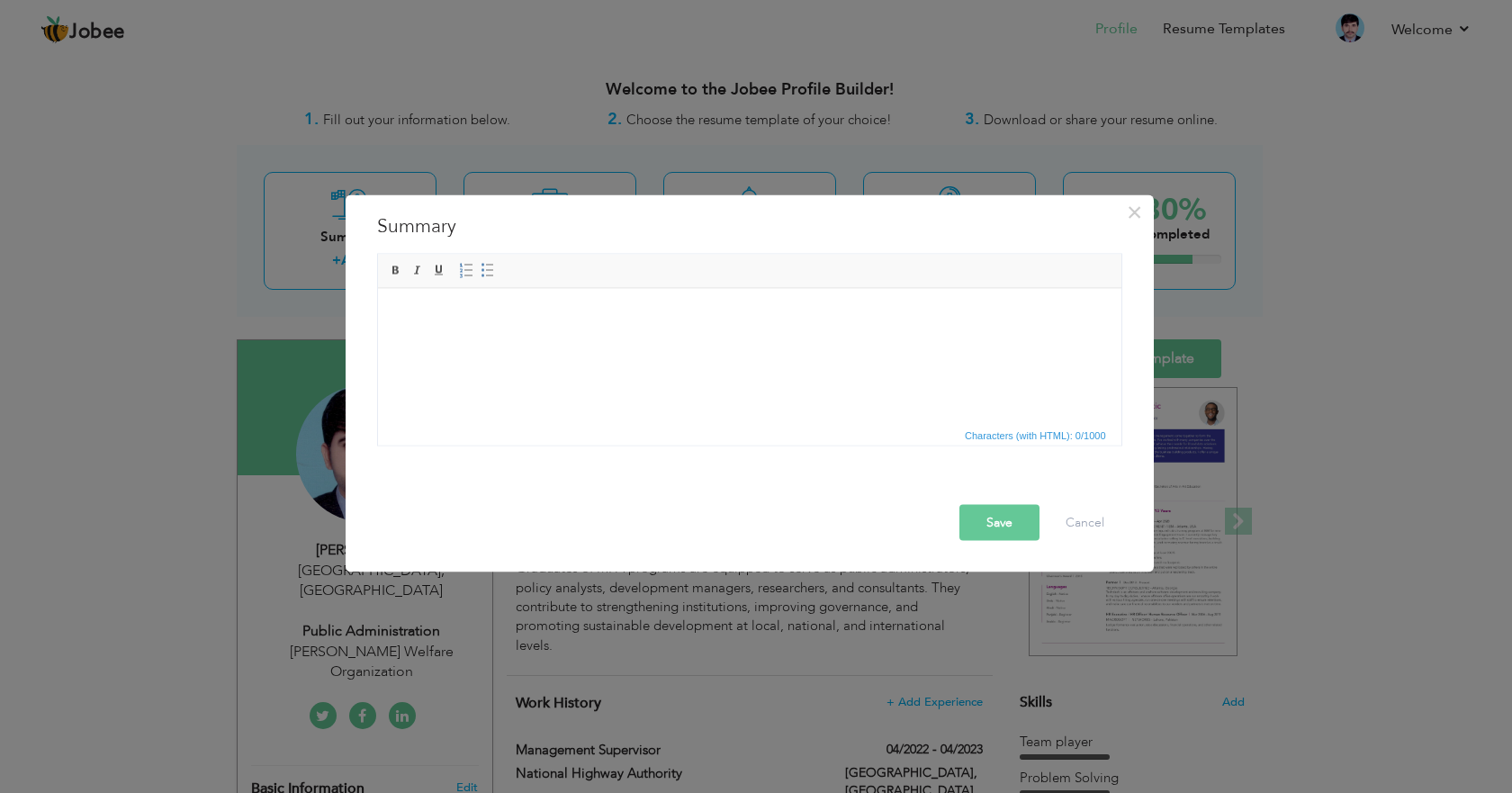
click at [558, 324] on body at bounding box center [748, 315] width 707 height 19
click at [560, 324] on body at bounding box center [748, 315] width 707 height 19
click at [556, 315] on body at bounding box center [748, 315] width 707 height 19
click at [503, 343] on html at bounding box center [749, 314] width 744 height 54
click at [533, 343] on html at bounding box center [749, 314] width 744 height 54
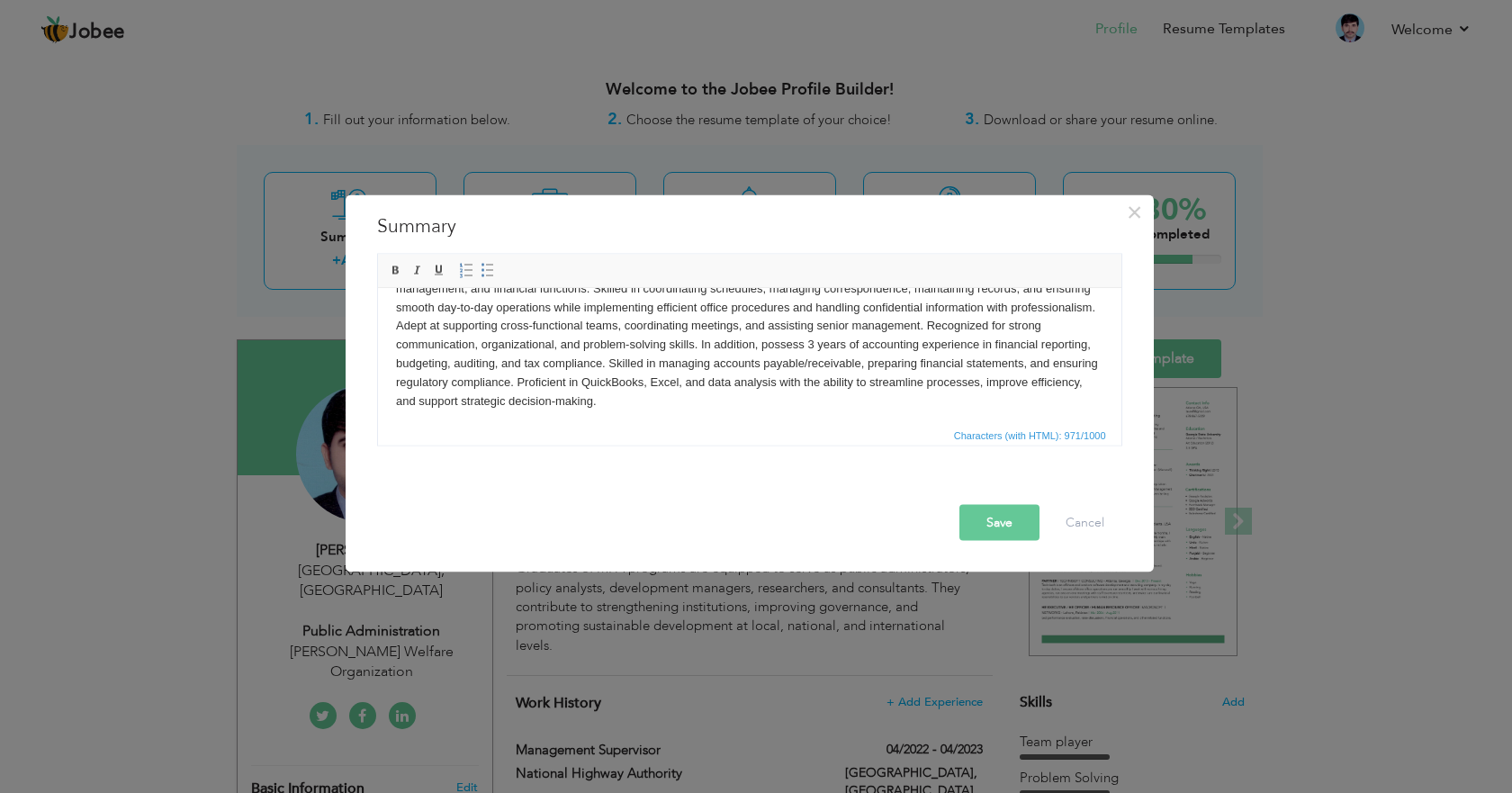
scroll to position [51, 0]
click at [995, 516] on button "Save" at bounding box center [1000, 522] width 80 height 36
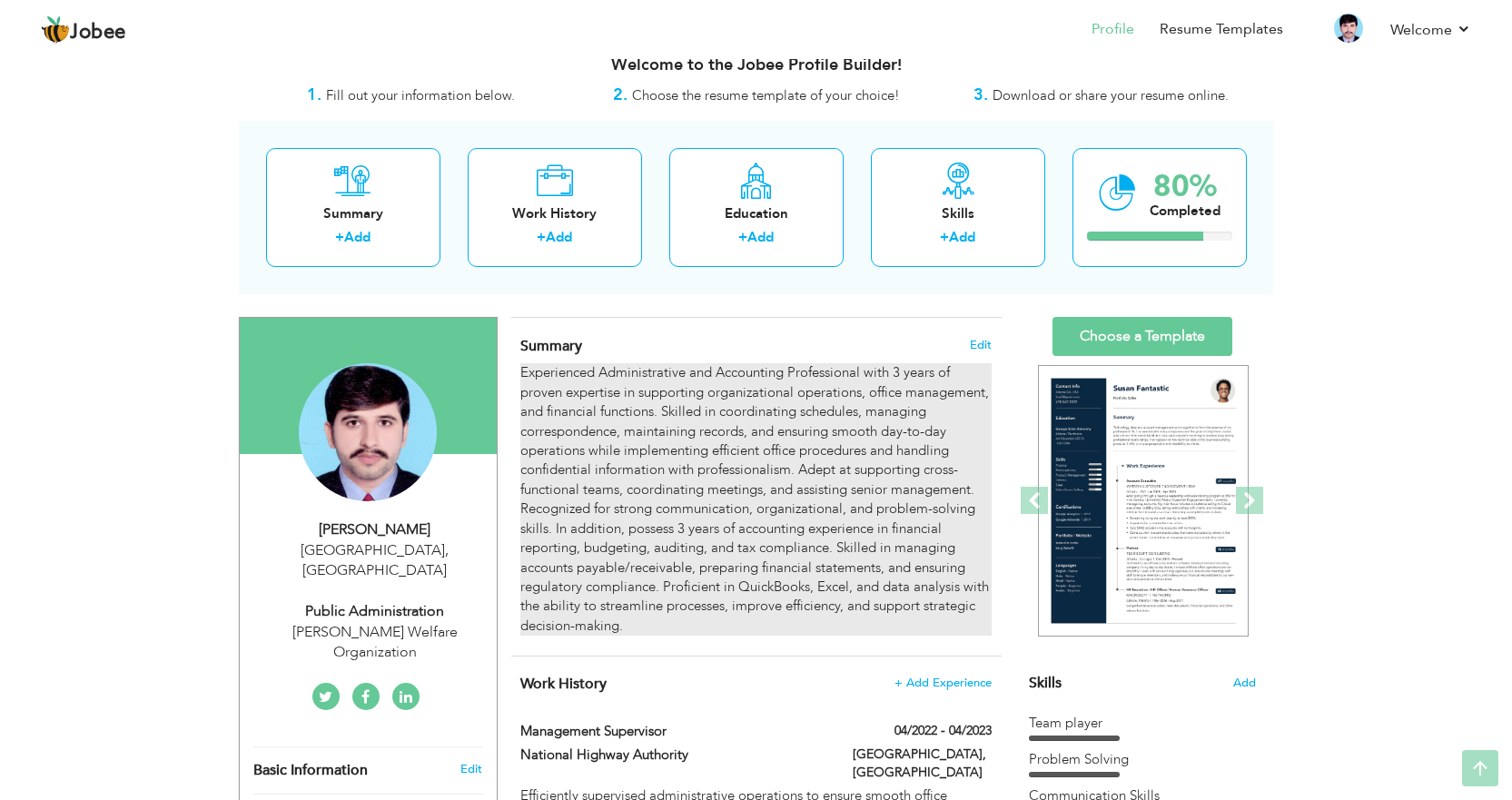
scroll to position [5, 0]
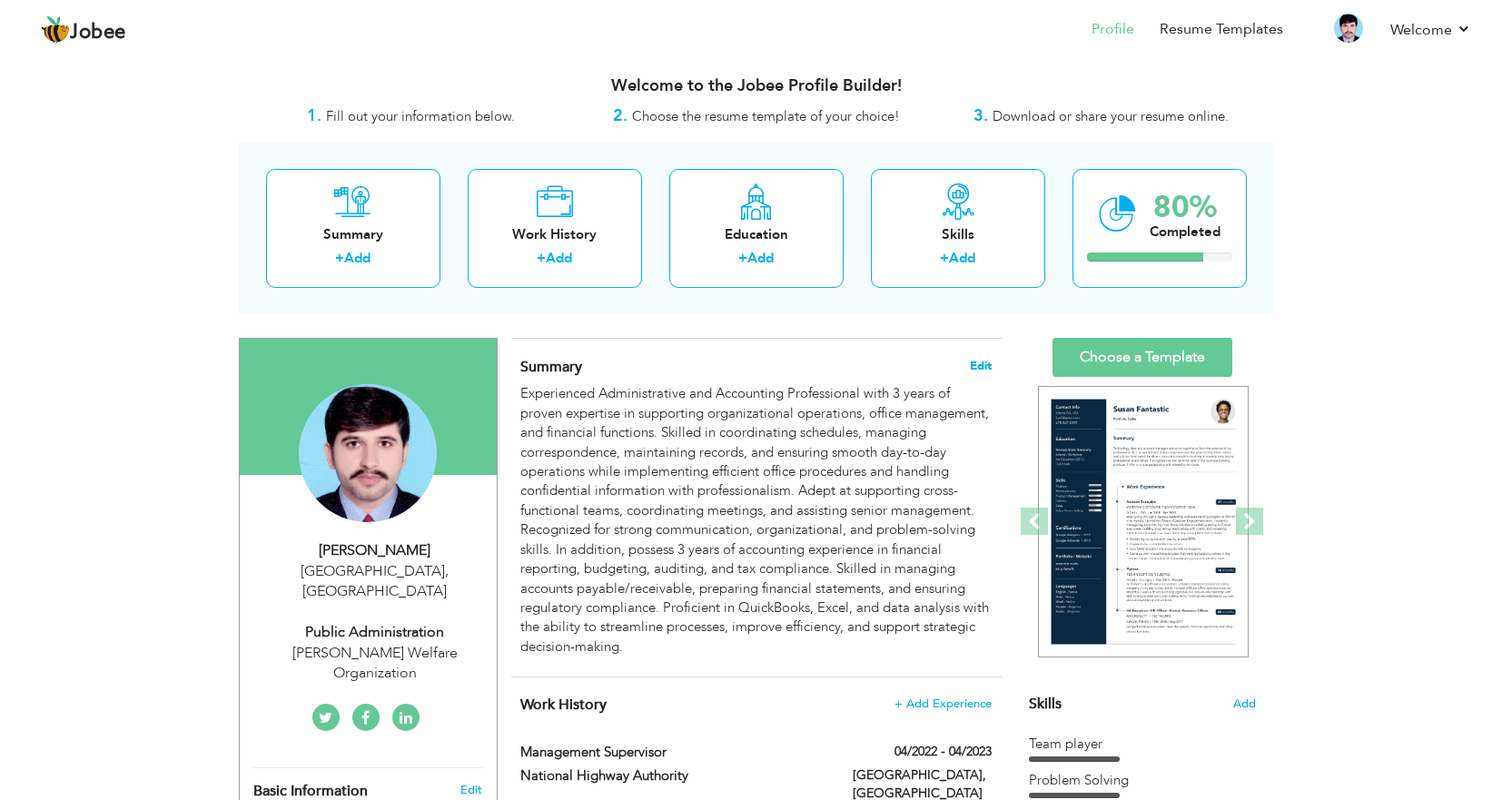
click at [974, 364] on span "Edit" at bounding box center [981, 365] width 22 height 13
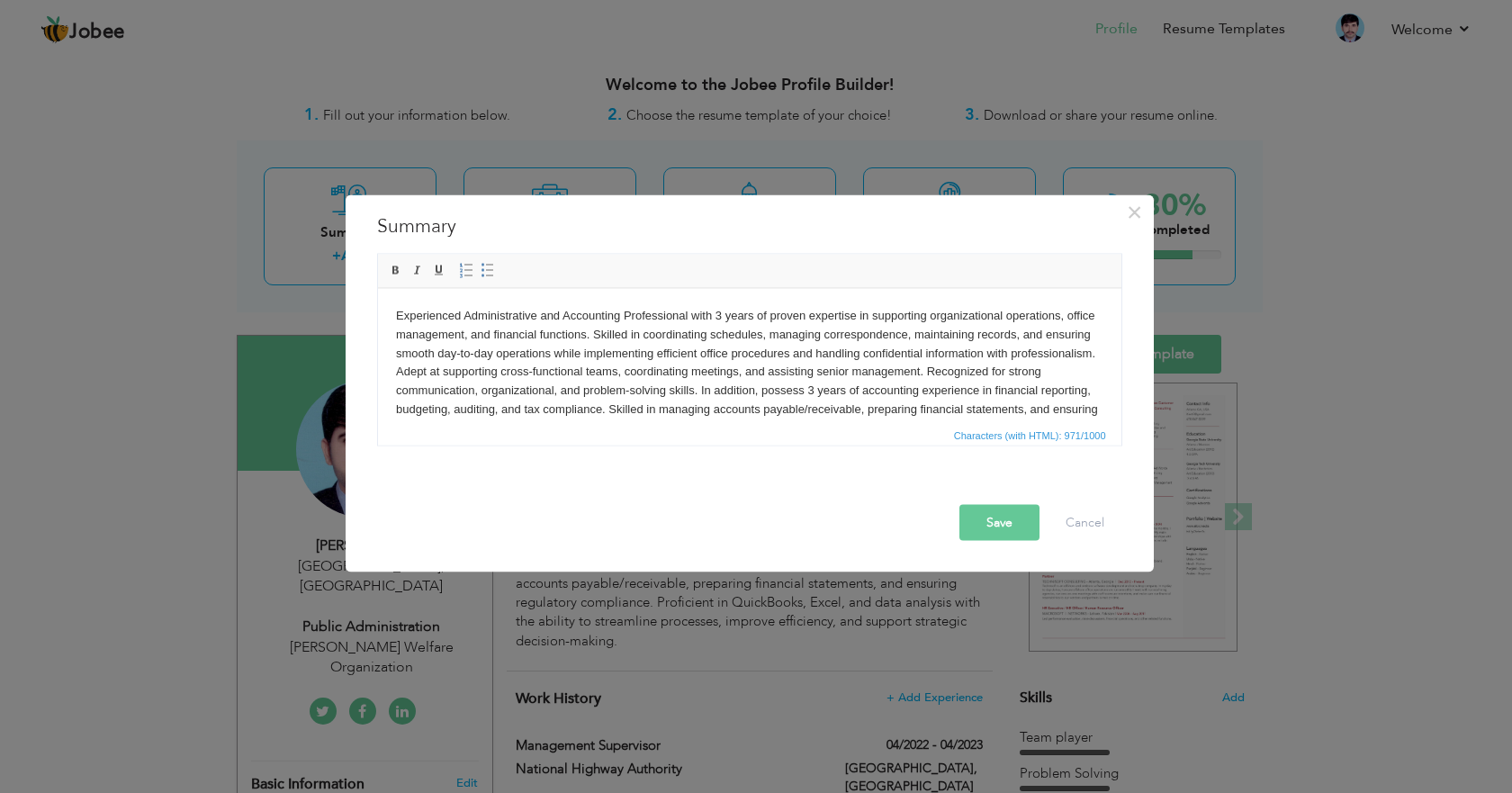
click at [984, 526] on button "Save" at bounding box center [1000, 522] width 80 height 36
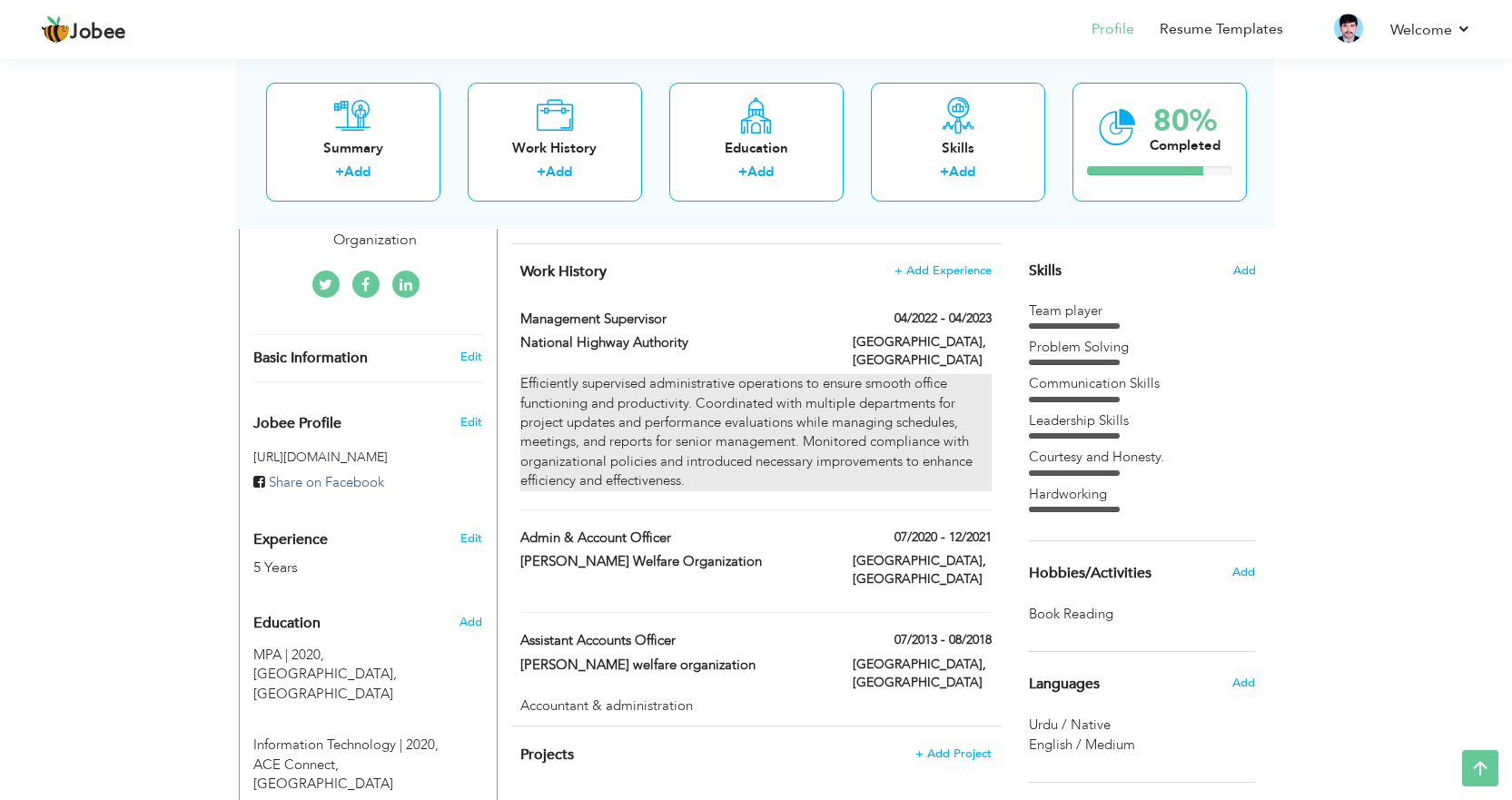
scroll to position [549, 0]
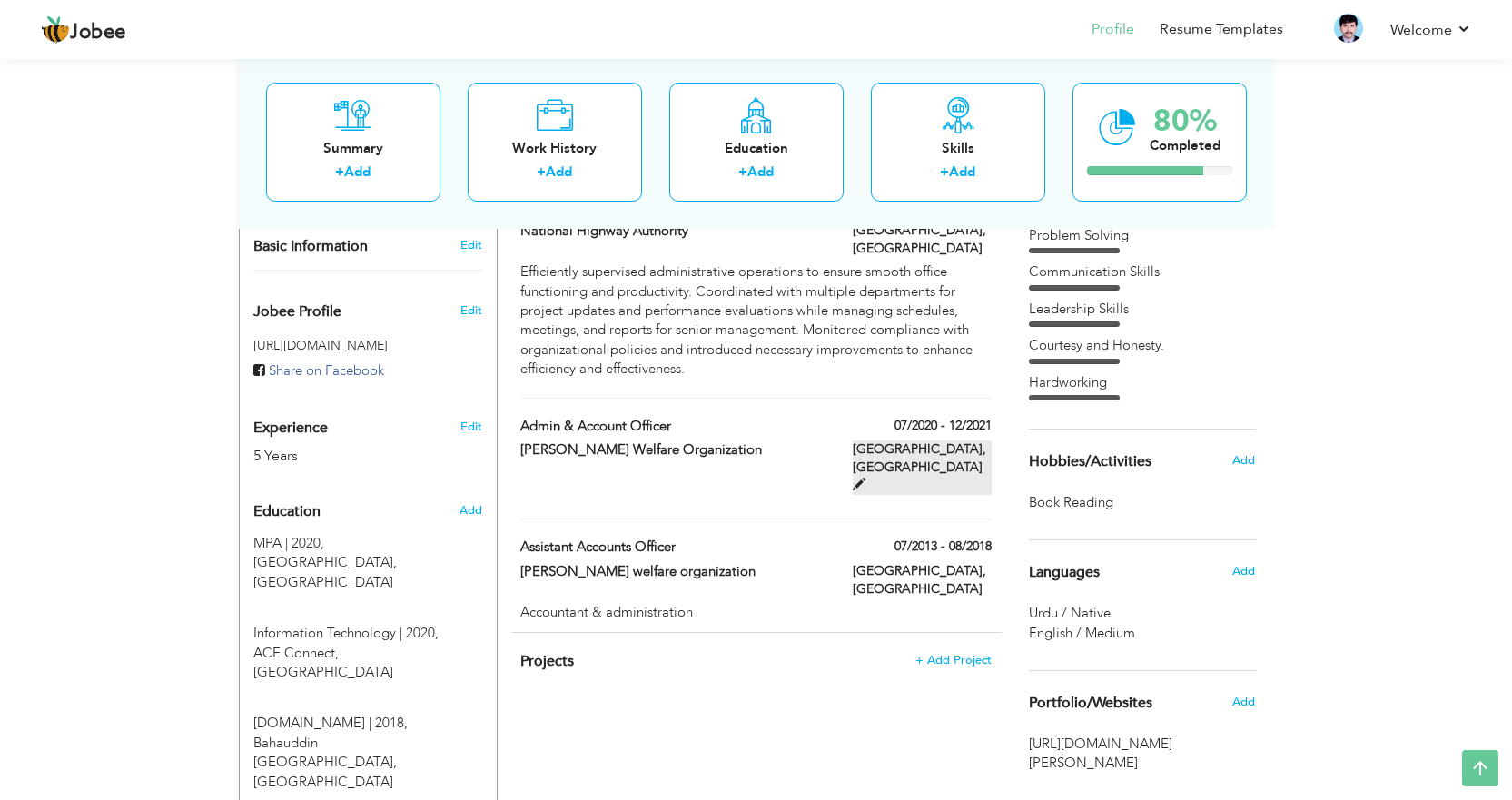
click at [865, 477] on span at bounding box center [858, 483] width 13 height 13
type input "Admin & Account officer"
type input "[PERSON_NAME] Welfare Organization"
type input "[GEOGRAPHIC_DATA]"
type input "Multan"
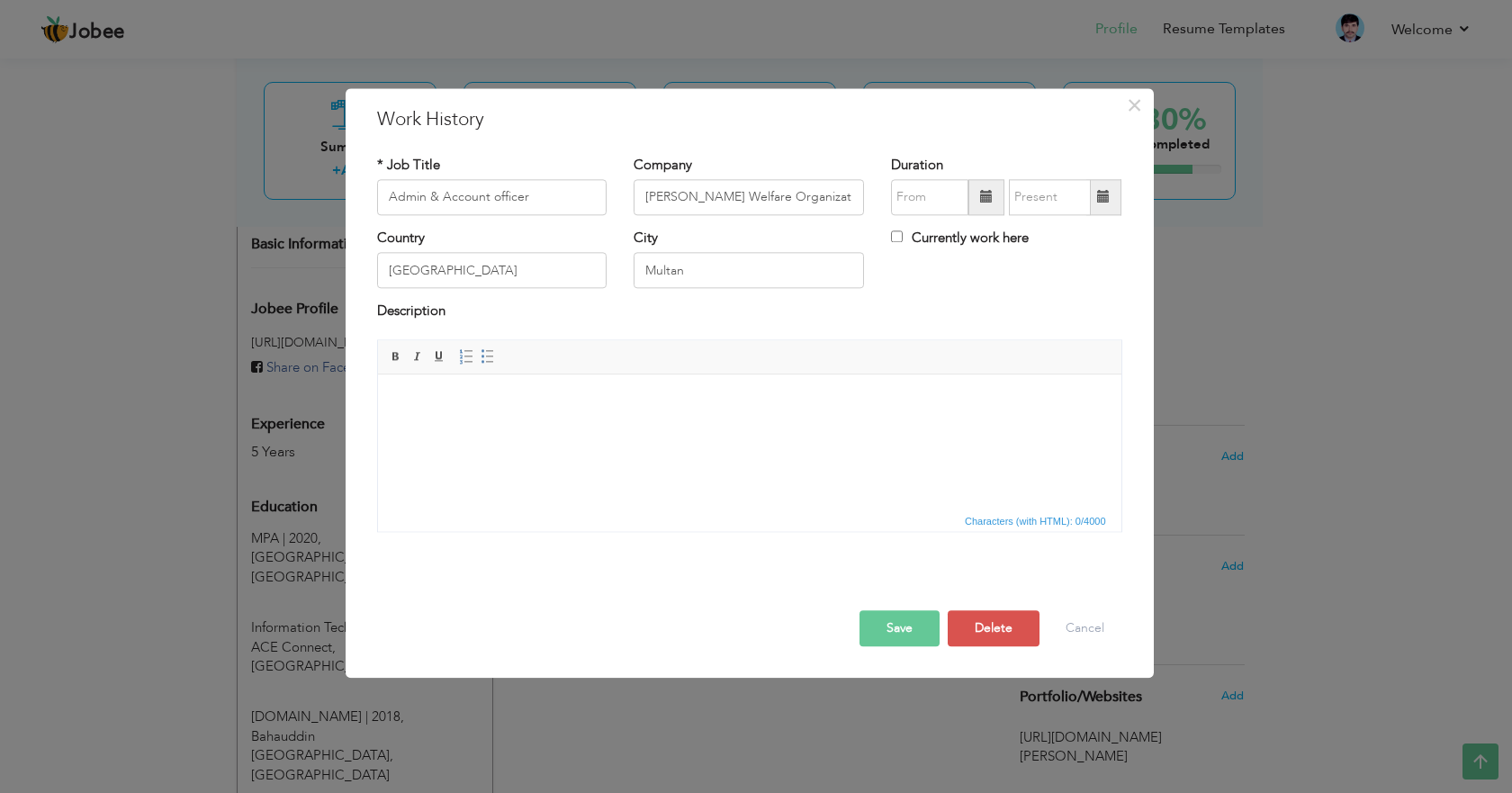
click at [557, 375] on html at bounding box center [749, 401] width 744 height 54
click at [579, 407] on body "Organizing and maintaining office systems, records, and files. Supervising offi…" at bounding box center [748, 412] width 707 height 38
click at [896, 632] on button "Save" at bounding box center [899, 628] width 80 height 36
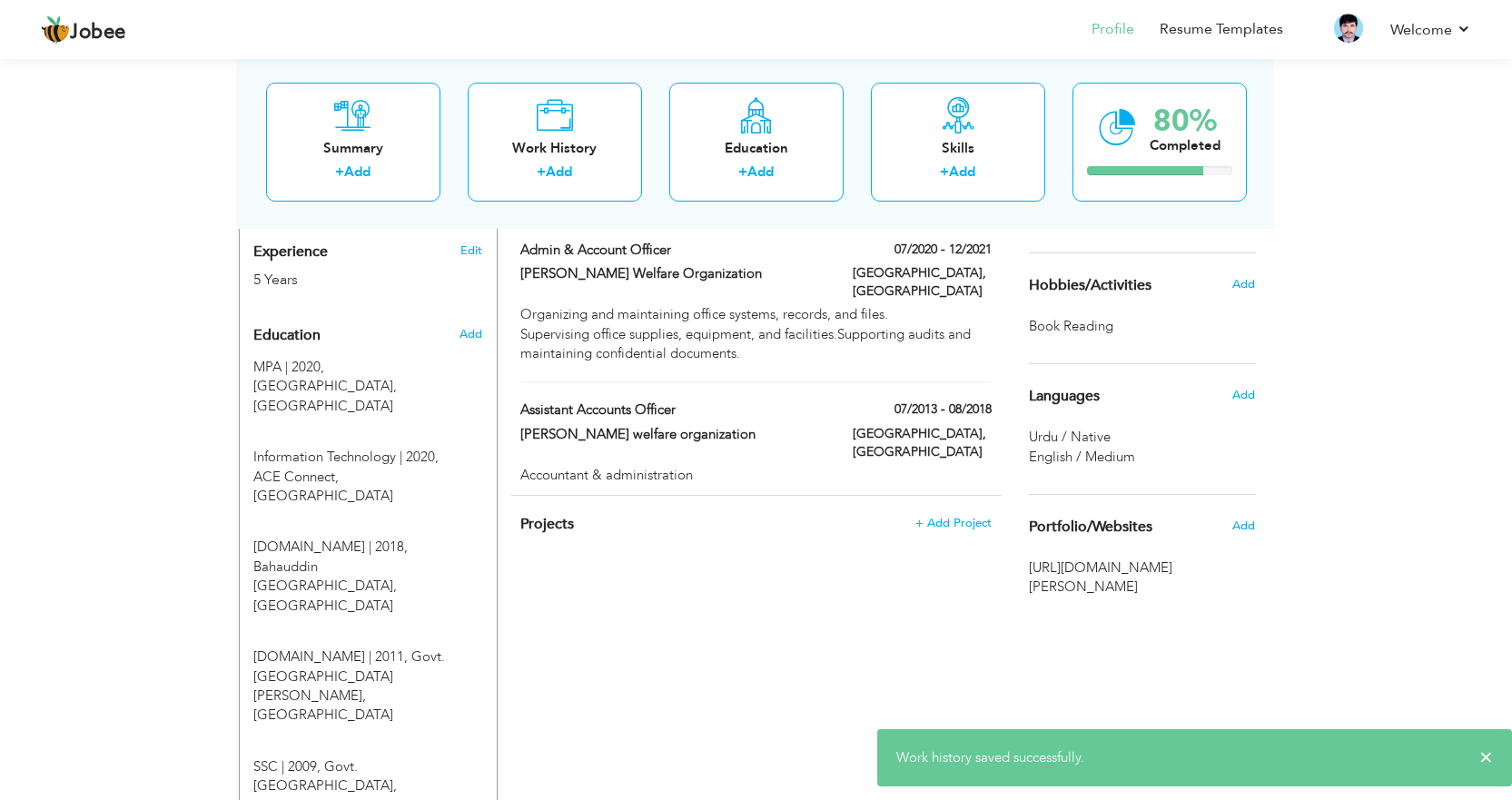
scroll to position [731, 0]
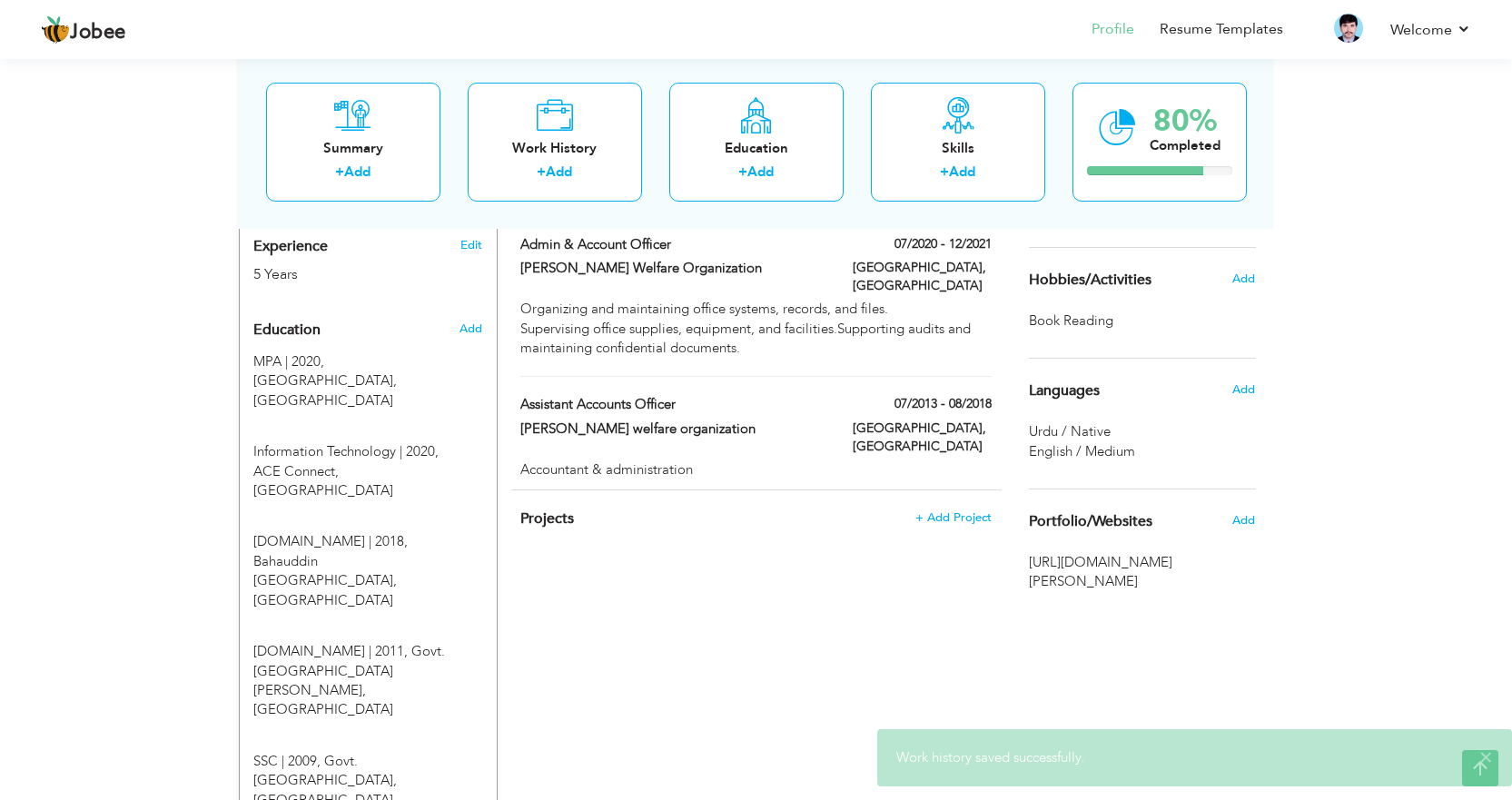
click at [631, 419] on div "[PERSON_NAME] welfare organization" at bounding box center [672, 431] width 333 height 23
type input "Assistant Accounts Officer"
type input "[PERSON_NAME] welfare organization"
type input "07/2013"
type input "08/2018"
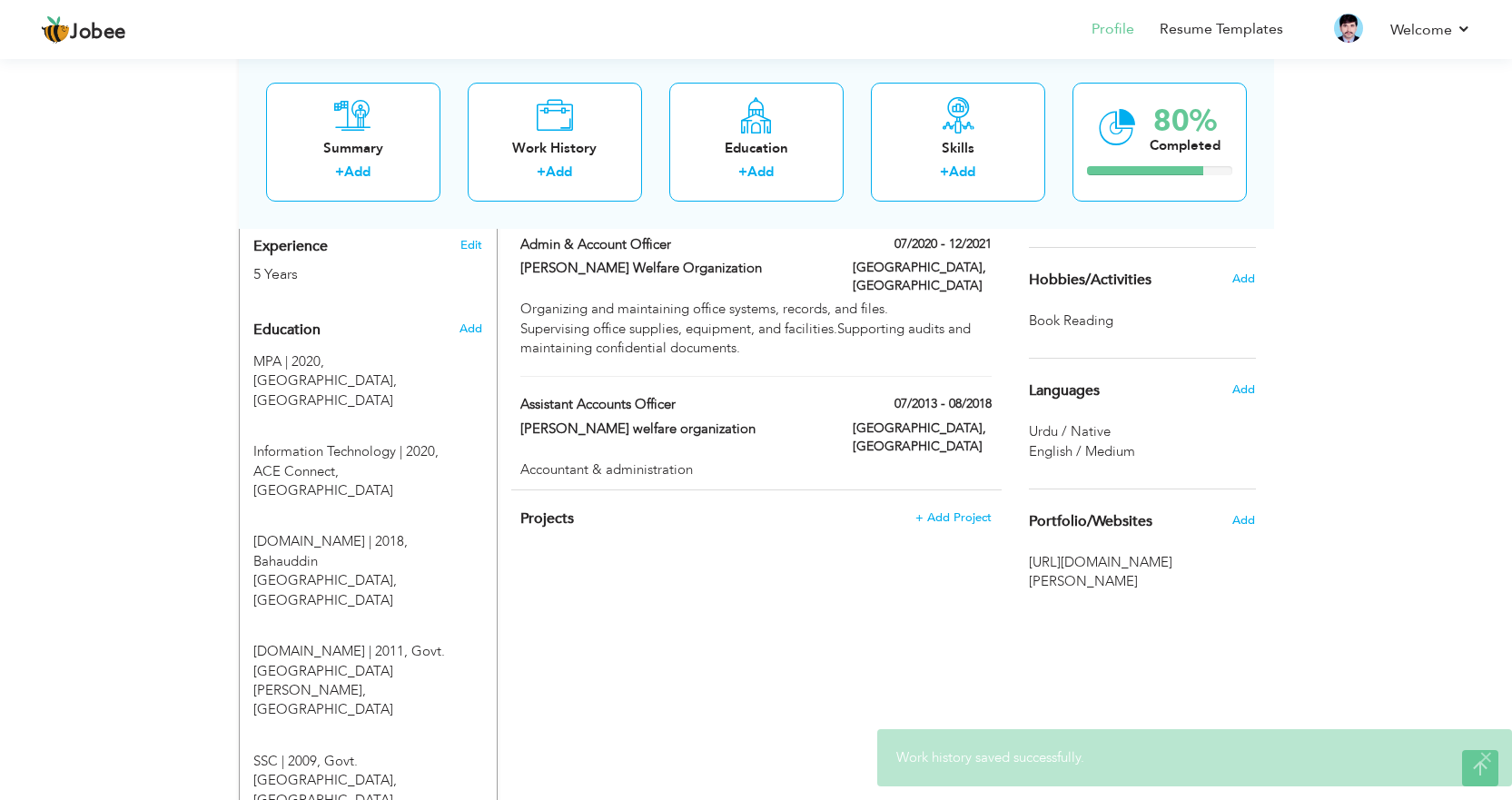
type input "[GEOGRAPHIC_DATA]"
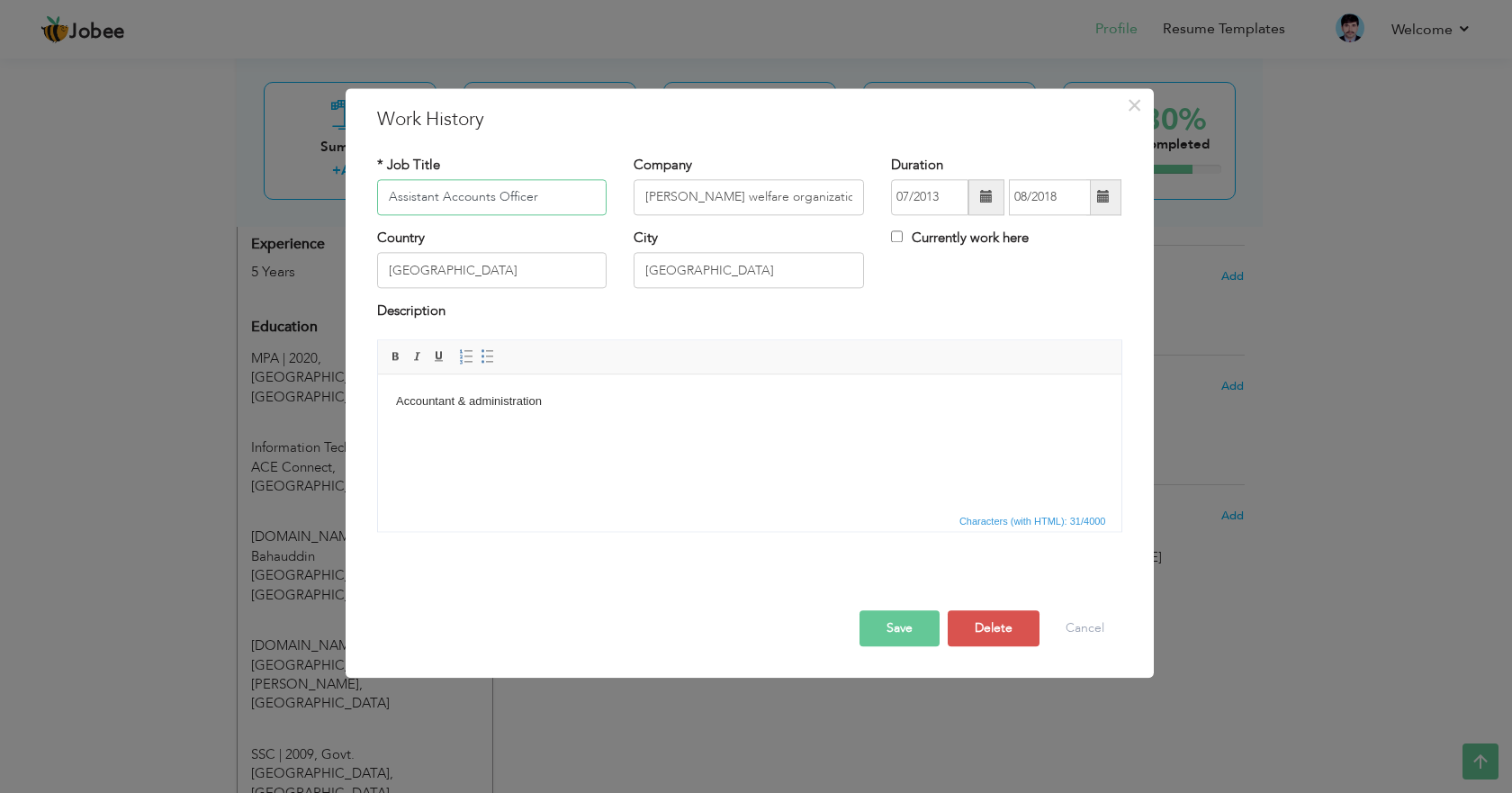
drag, startPoint x: 573, startPoint y: 199, endPoint x: 287, endPoint y: 208, distance: 286.1
click at [292, 208] on div "× Work History * Job Title Assistant Accounts Officer Company Nahar king welfar…" at bounding box center [756, 396] width 1512 height 793
drag, startPoint x: 609, startPoint y: 421, endPoint x: 322, endPoint y: 428, distance: 287.1
click at [378, 428] on html "Accountant & administration" at bounding box center [749, 401] width 744 height 54
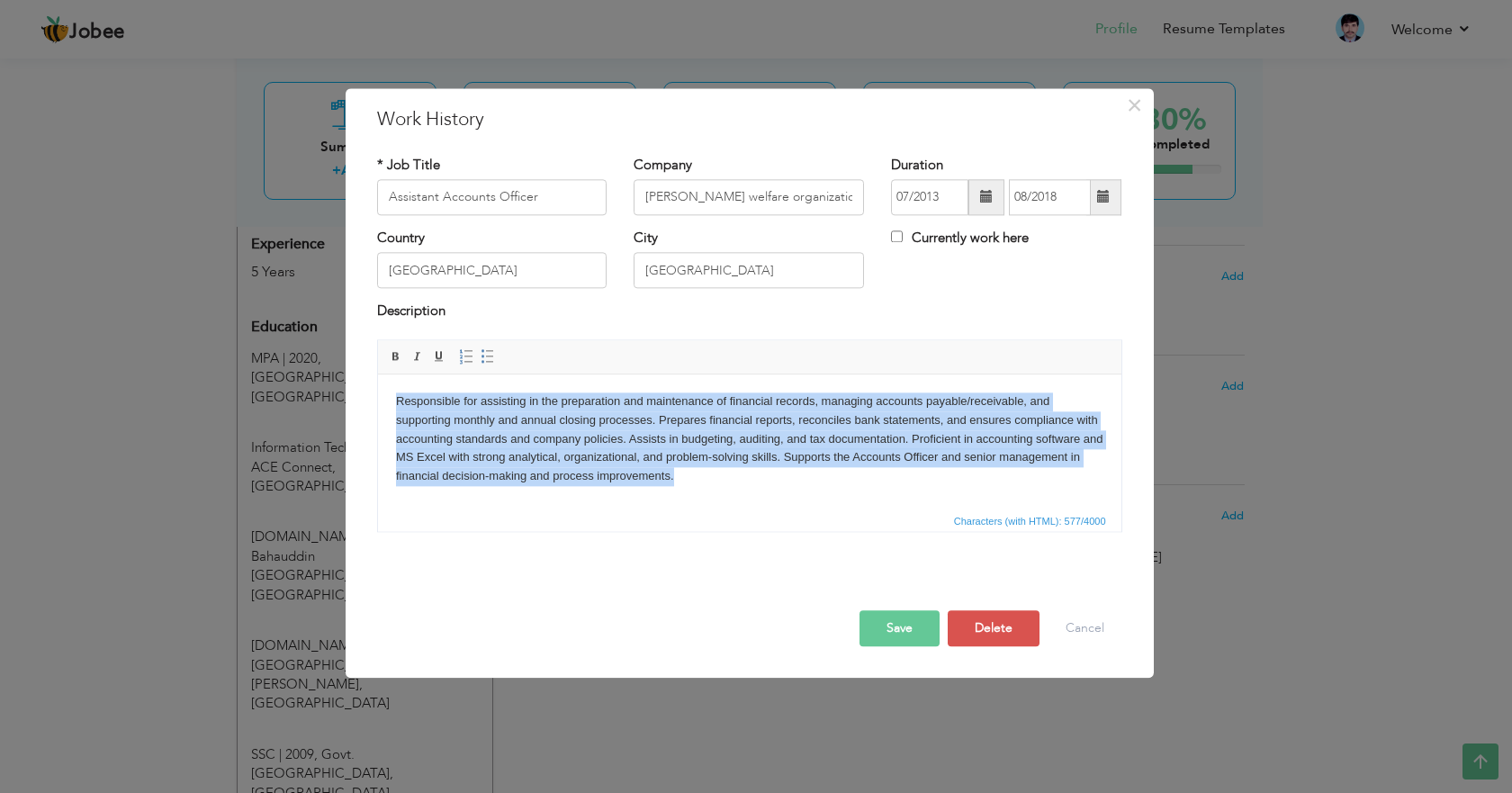
drag, startPoint x: 702, startPoint y: 475, endPoint x: 703, endPoint y: 740, distance: 265.0
click at [378, 375] on html "Responsible for assisting in the preparation and maintenance of financial recor…" at bounding box center [749, 439] width 744 height 130
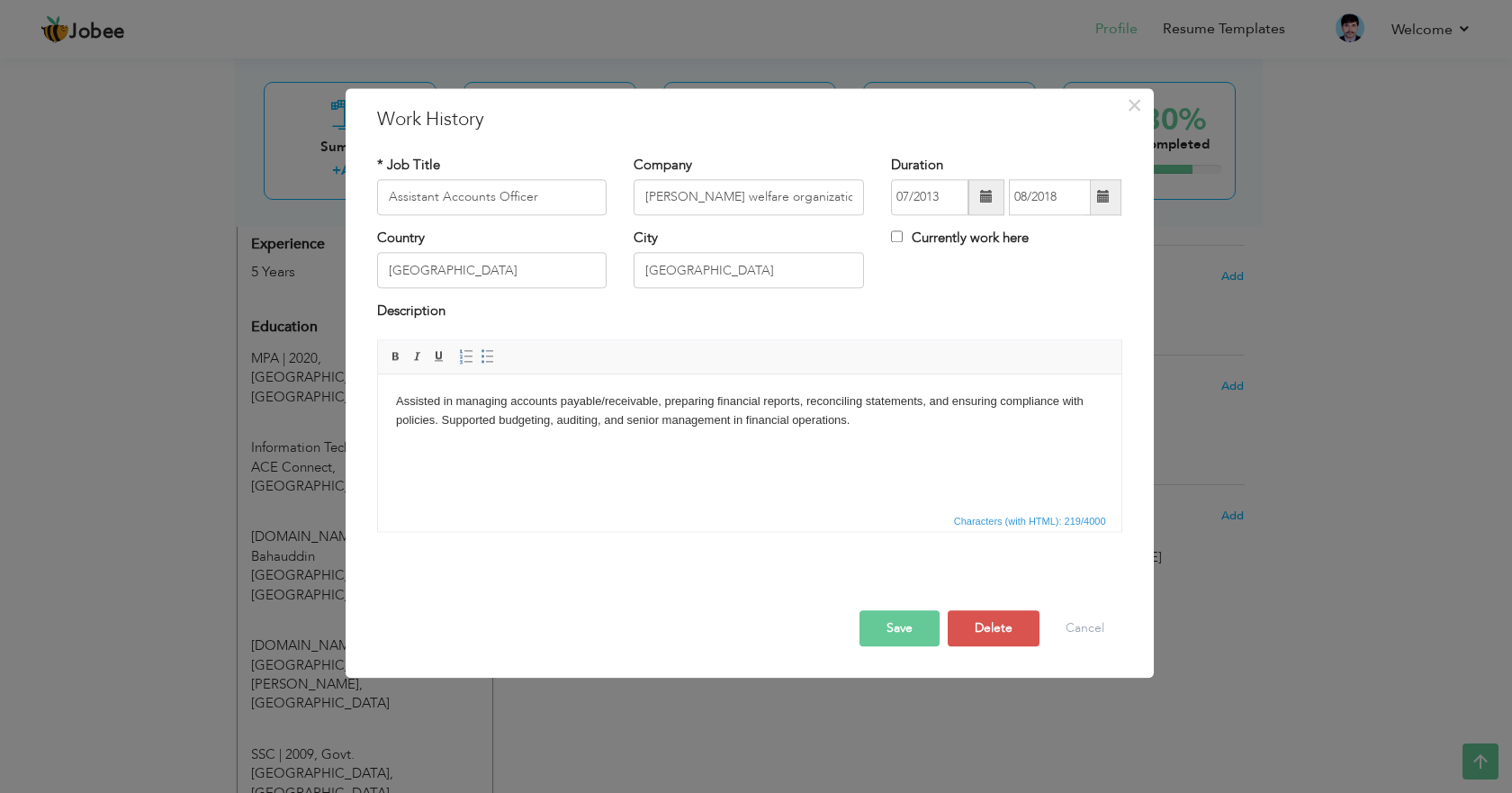
click at [770, 511] on span "Characters (with HTML): 219/4000" at bounding box center [749, 520] width 744 height 22
click at [903, 620] on button "Save" at bounding box center [899, 628] width 80 height 36
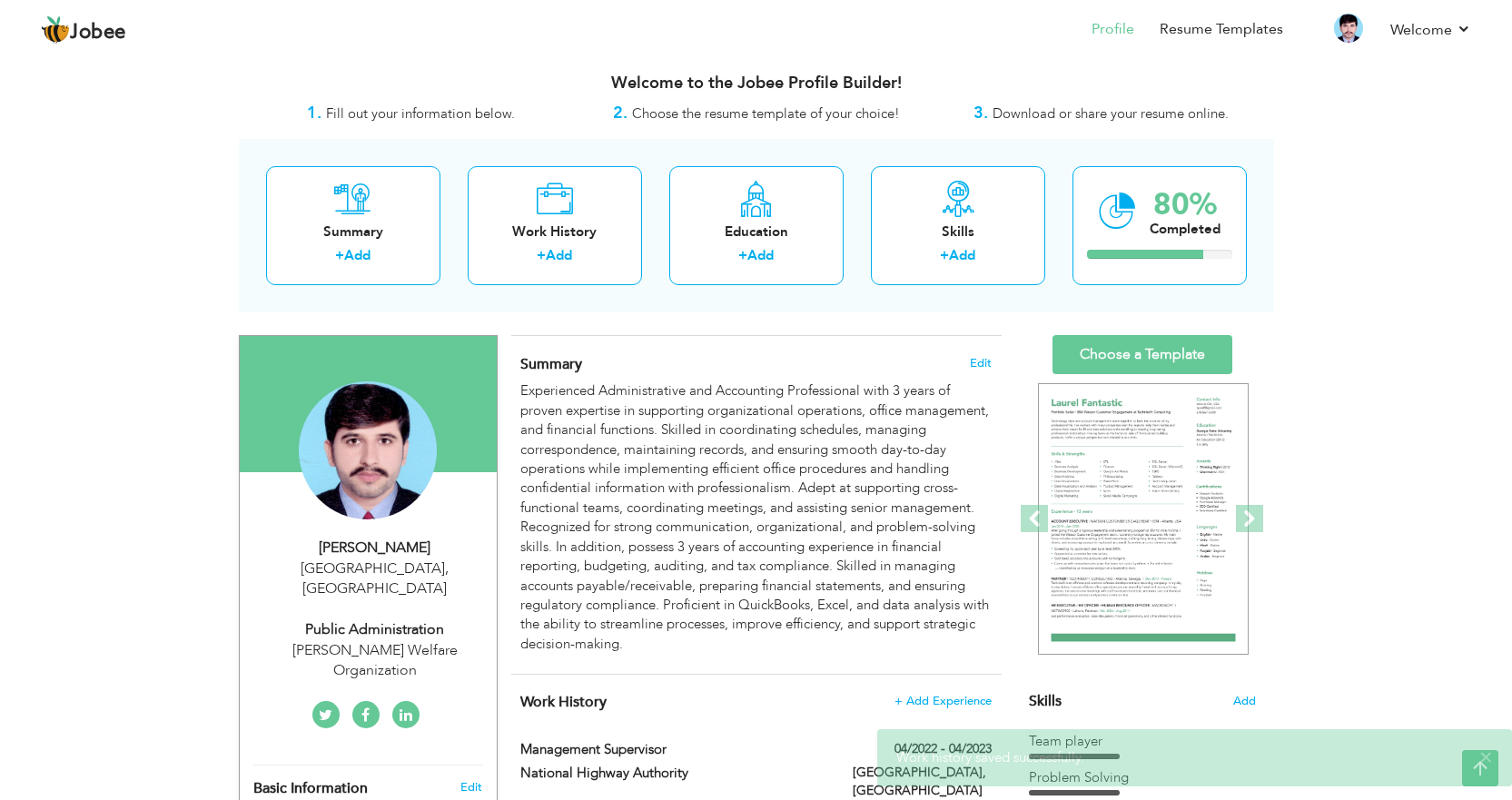
scroll to position [0, 0]
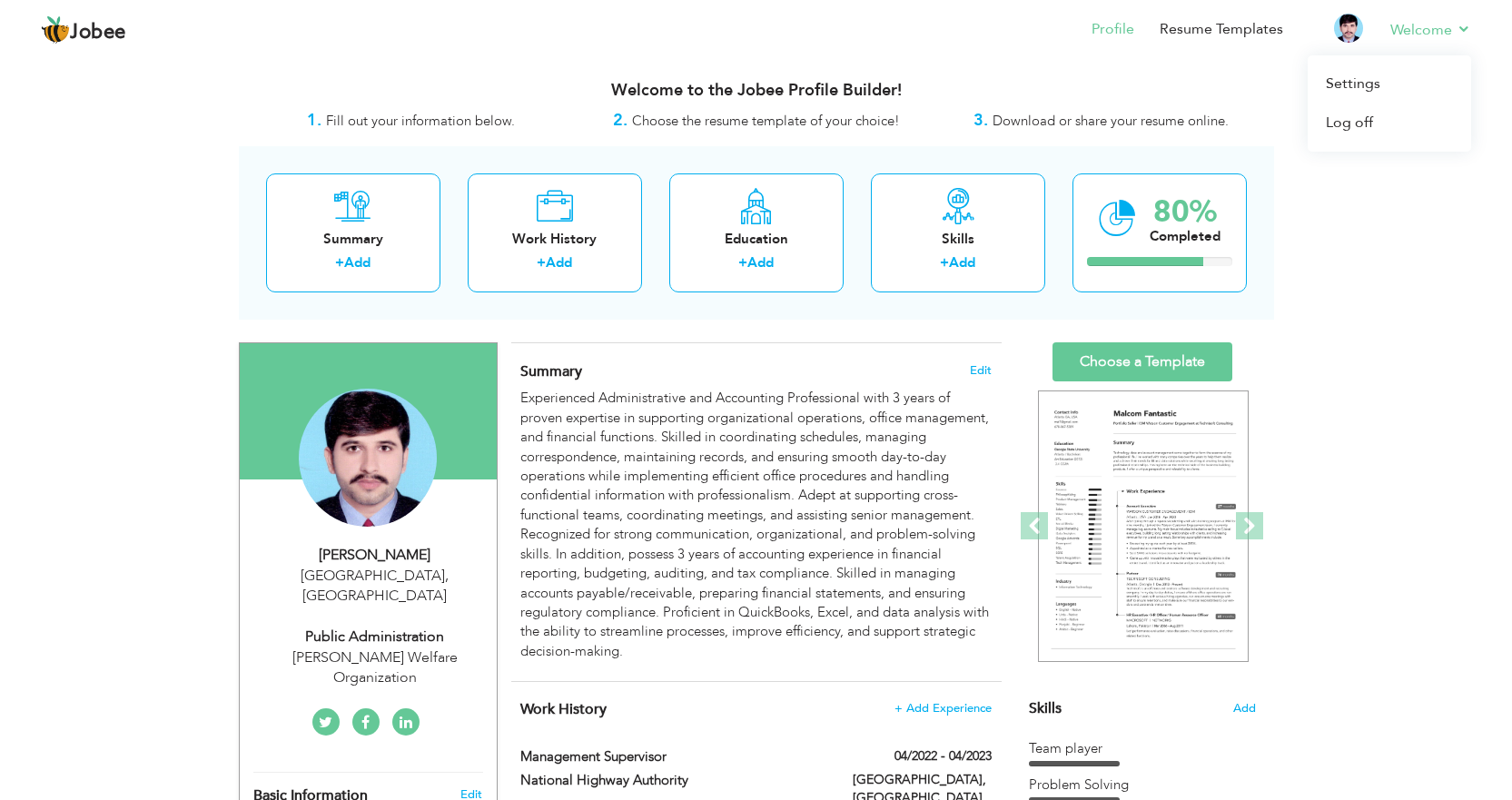
drag, startPoint x: 1383, startPoint y: 41, endPoint x: 1408, endPoint y: 44, distance: 25.2
click at [1384, 41] on li "Welcome Settings Log off" at bounding box center [1418, 31] width 106 height 49
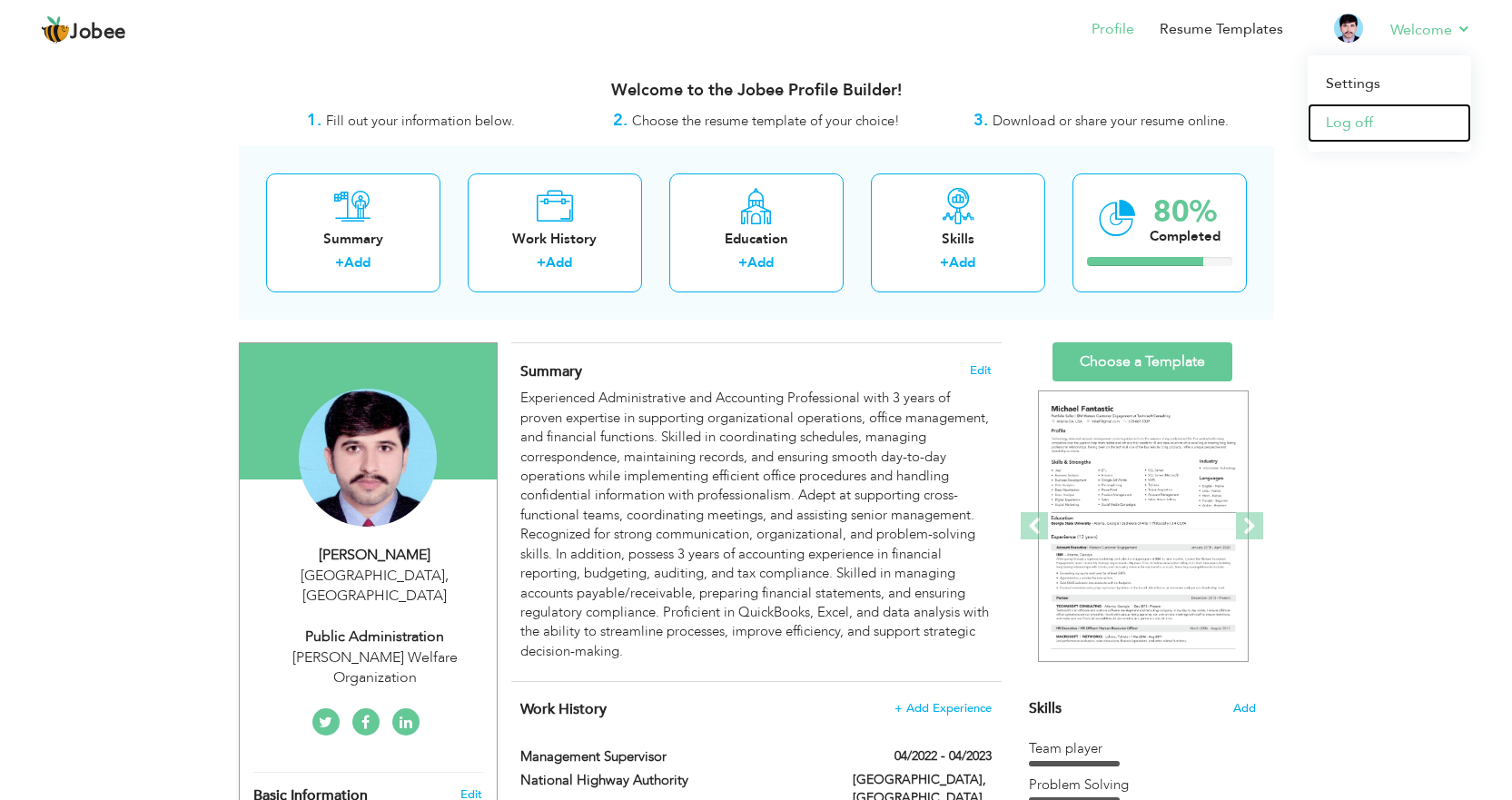
click at [1344, 120] on link "Log off" at bounding box center [1389, 122] width 163 height 39
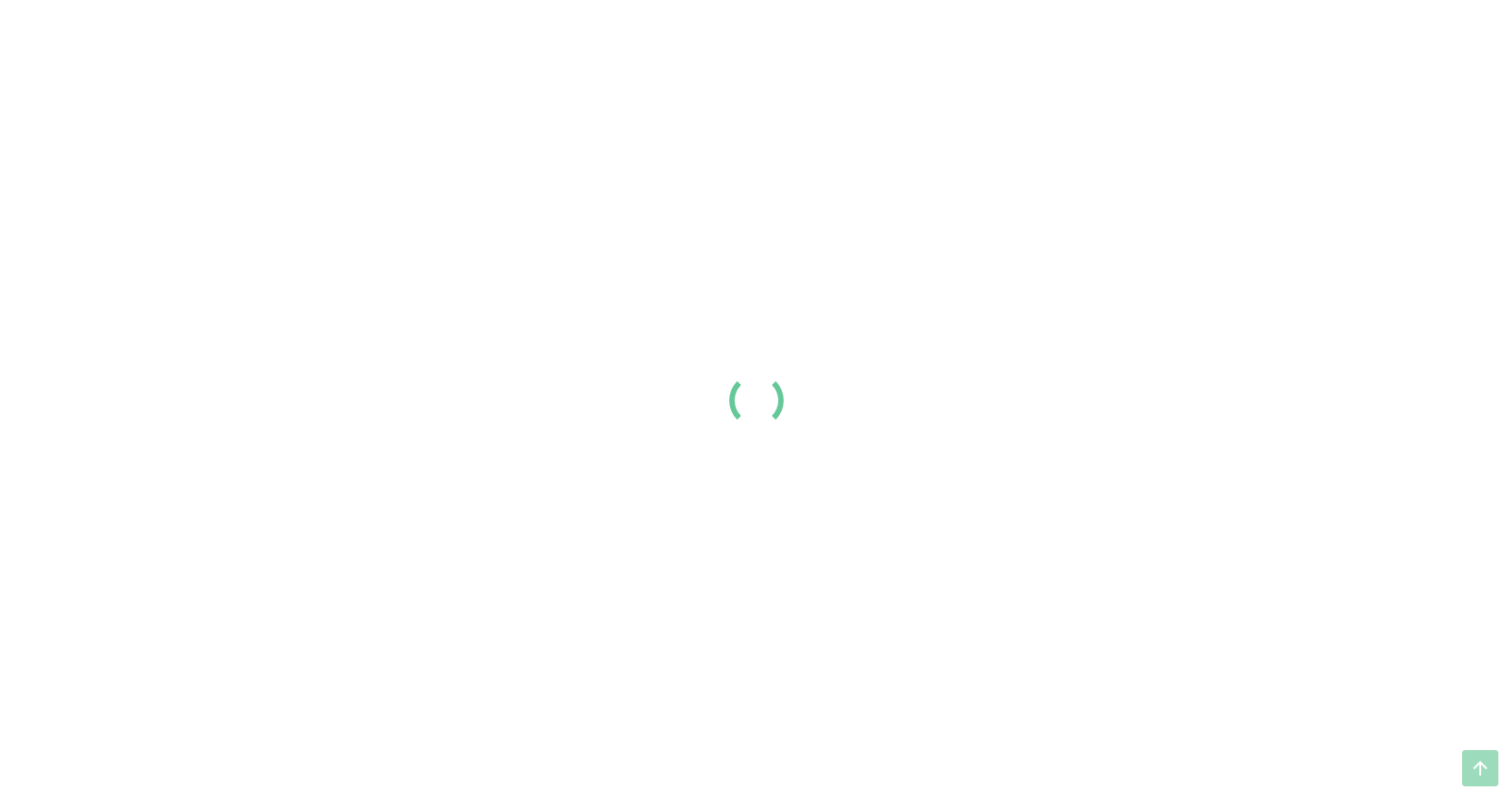
scroll to position [635, 0]
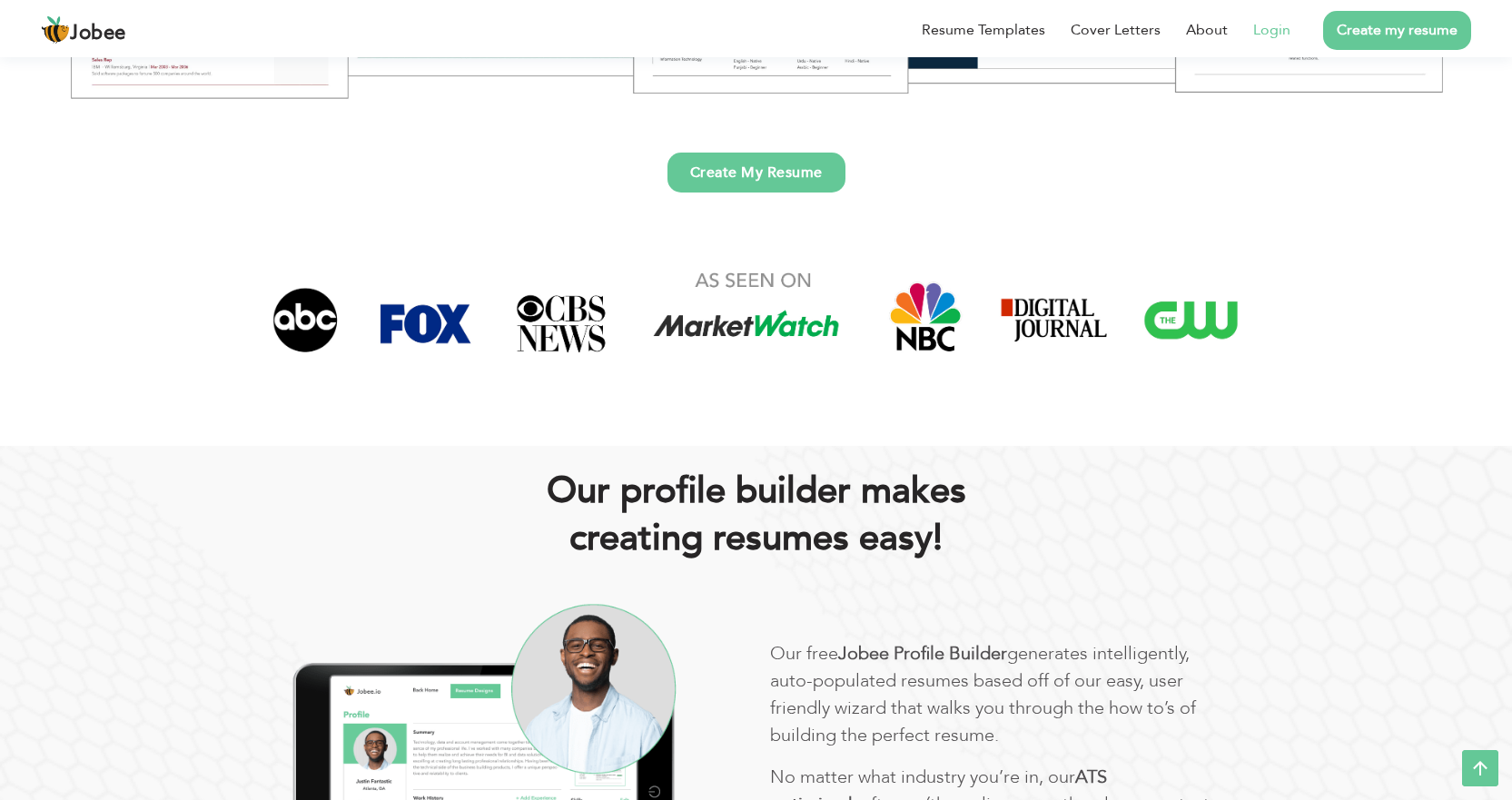
click at [1275, 31] on link "Login" at bounding box center [1271, 30] width 38 height 22
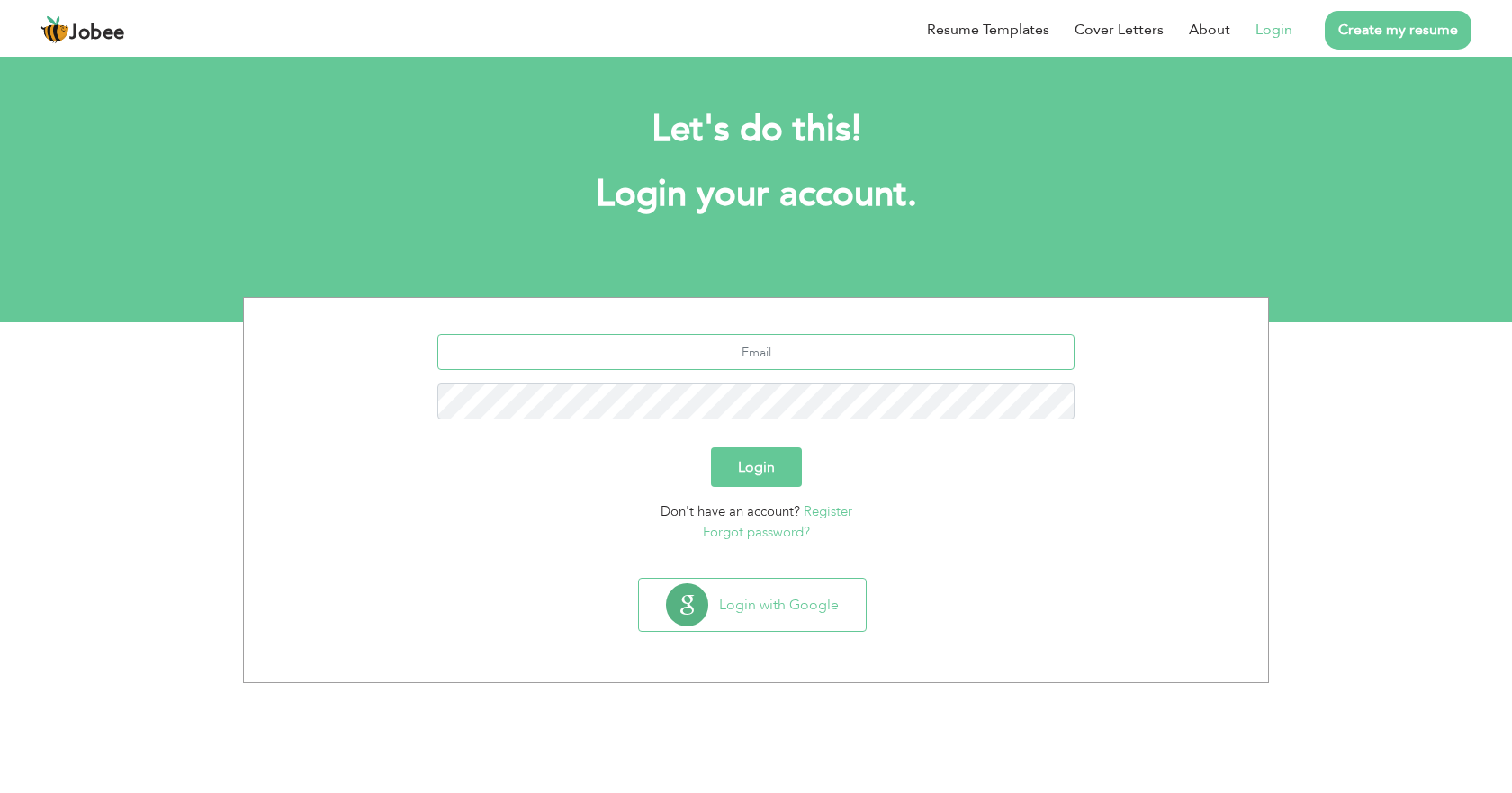
click at [936, 354] on input "text" at bounding box center [757, 352] width 638 height 36
type input "[EMAIL_ADDRESS][DOMAIN_NAME]"
click at [711, 447] on button "Login" at bounding box center [756, 466] width 91 height 39
